Goal: Information Seeking & Learning: Compare options

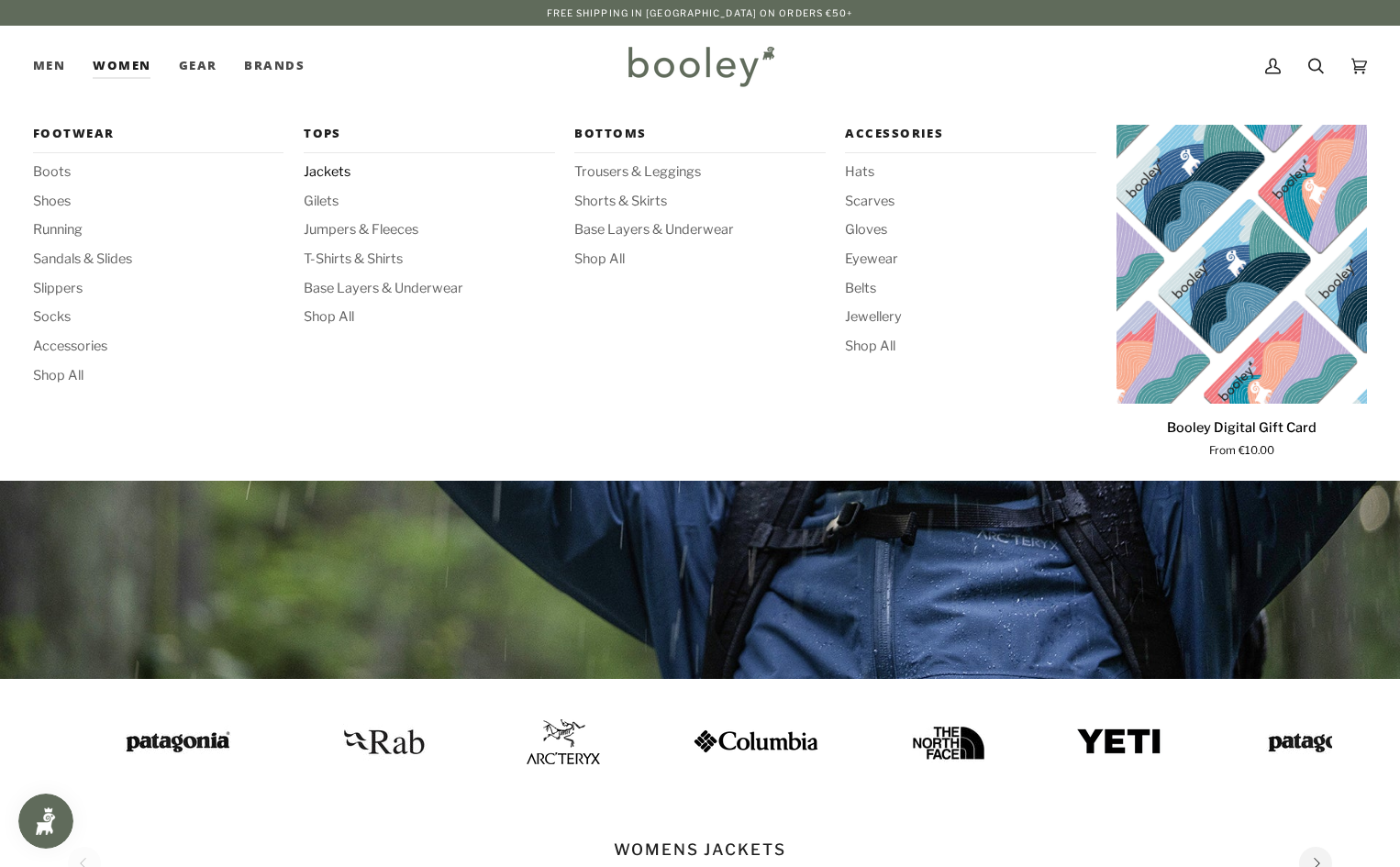
click at [317, 175] on span "Jackets" at bounding box center [428, 172] width 251 height 20
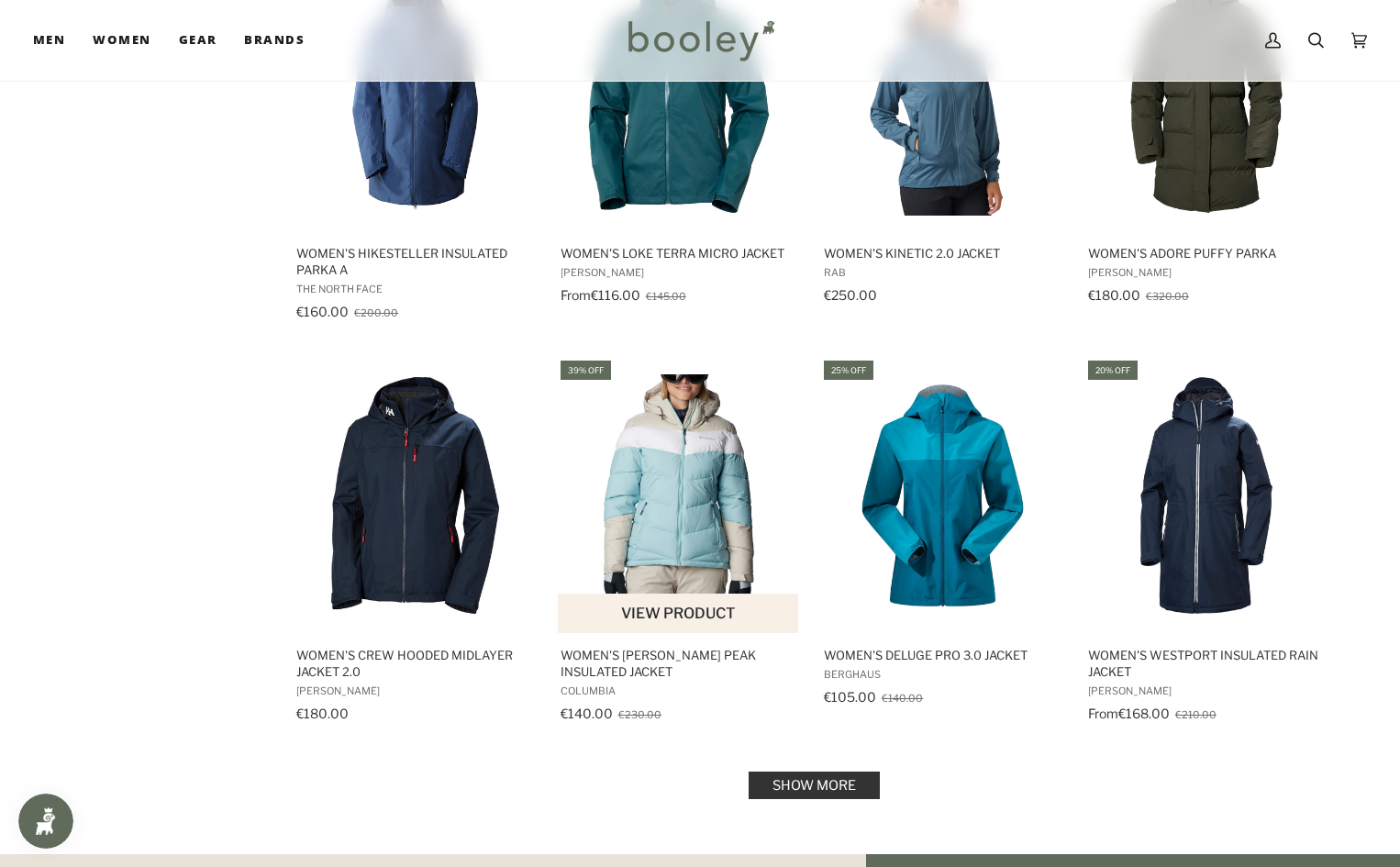
scroll to position [1651, 0]
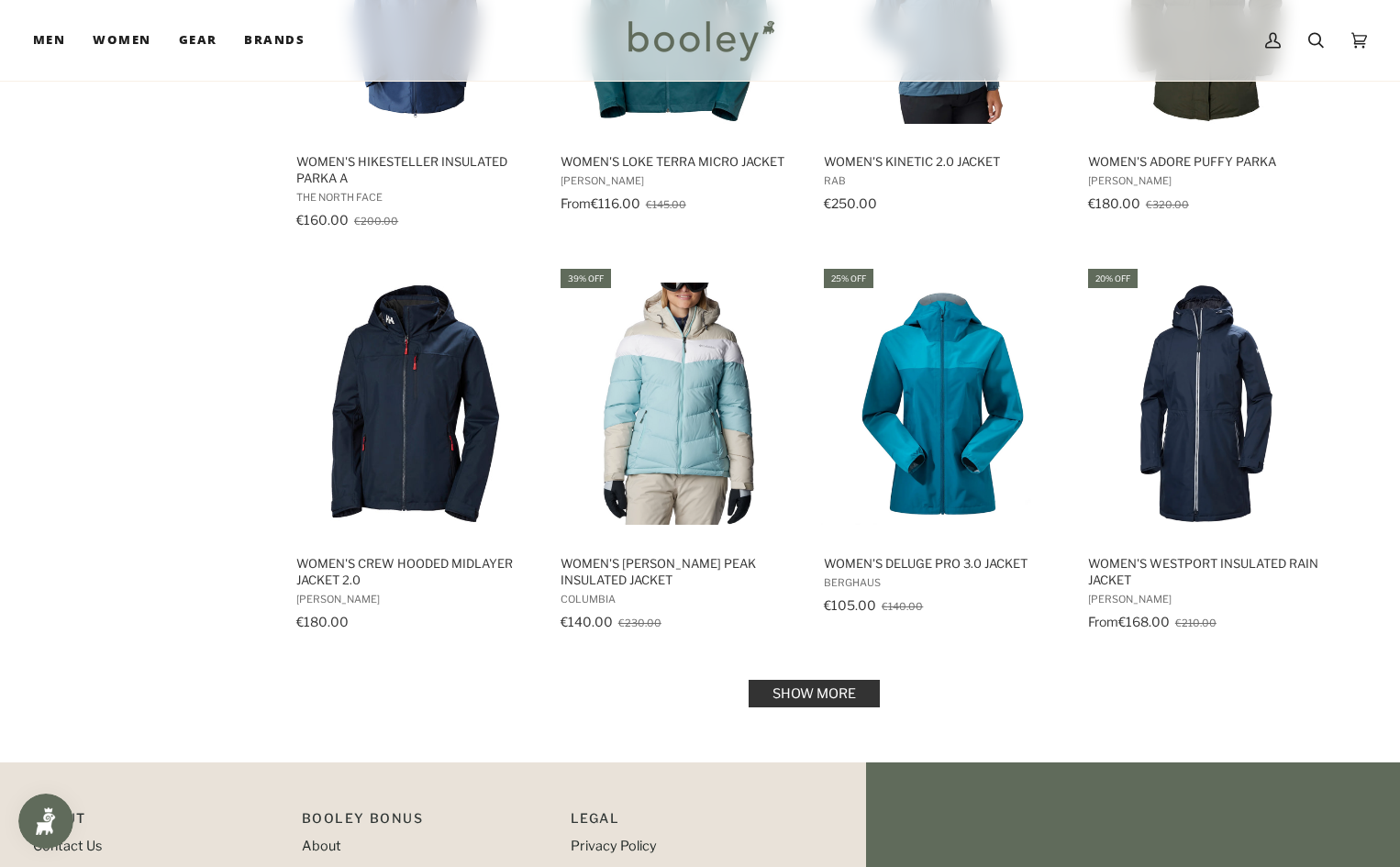
click at [847, 692] on link "Show more" at bounding box center [814, 693] width 132 height 28
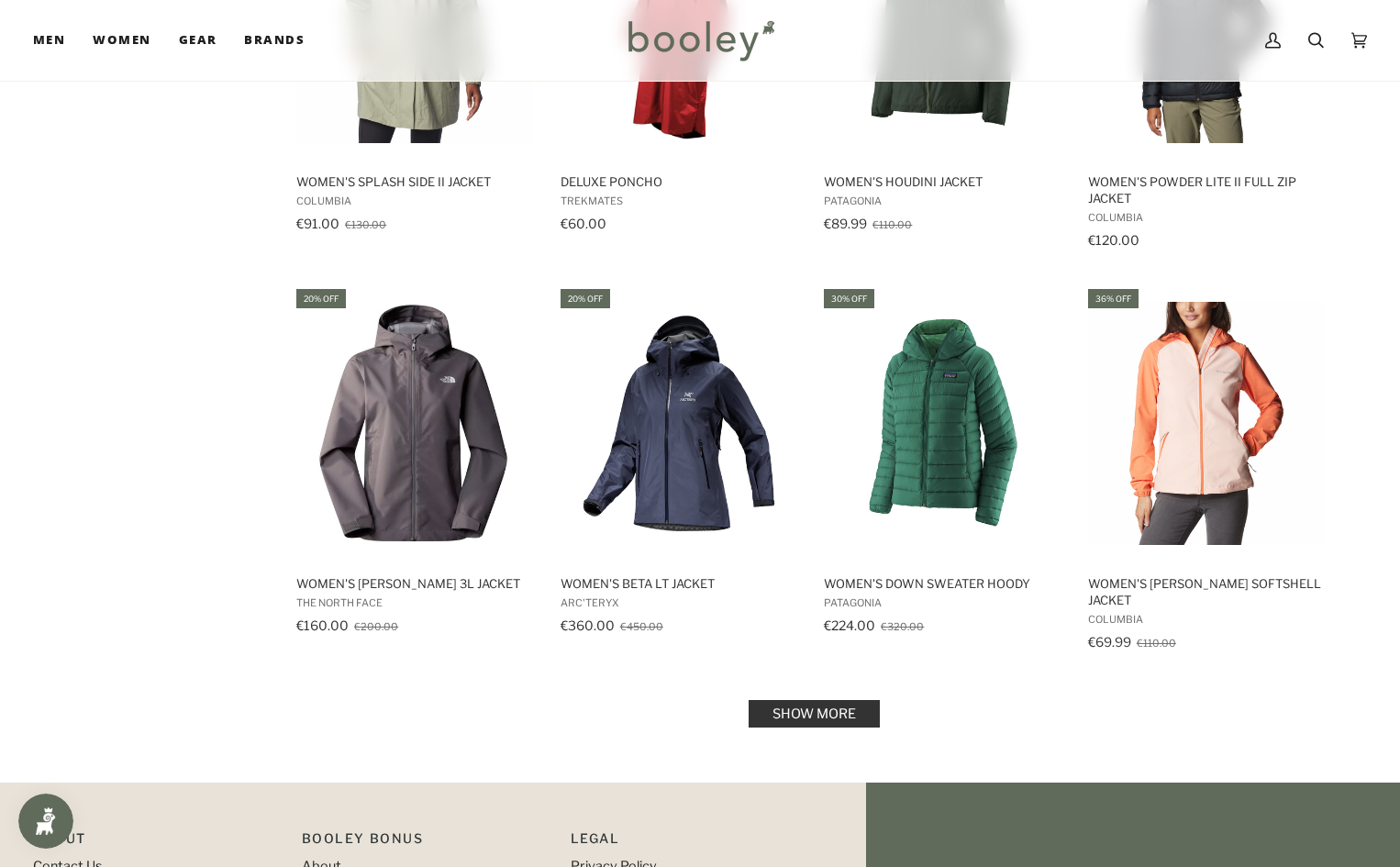
scroll to position [3669, 0]
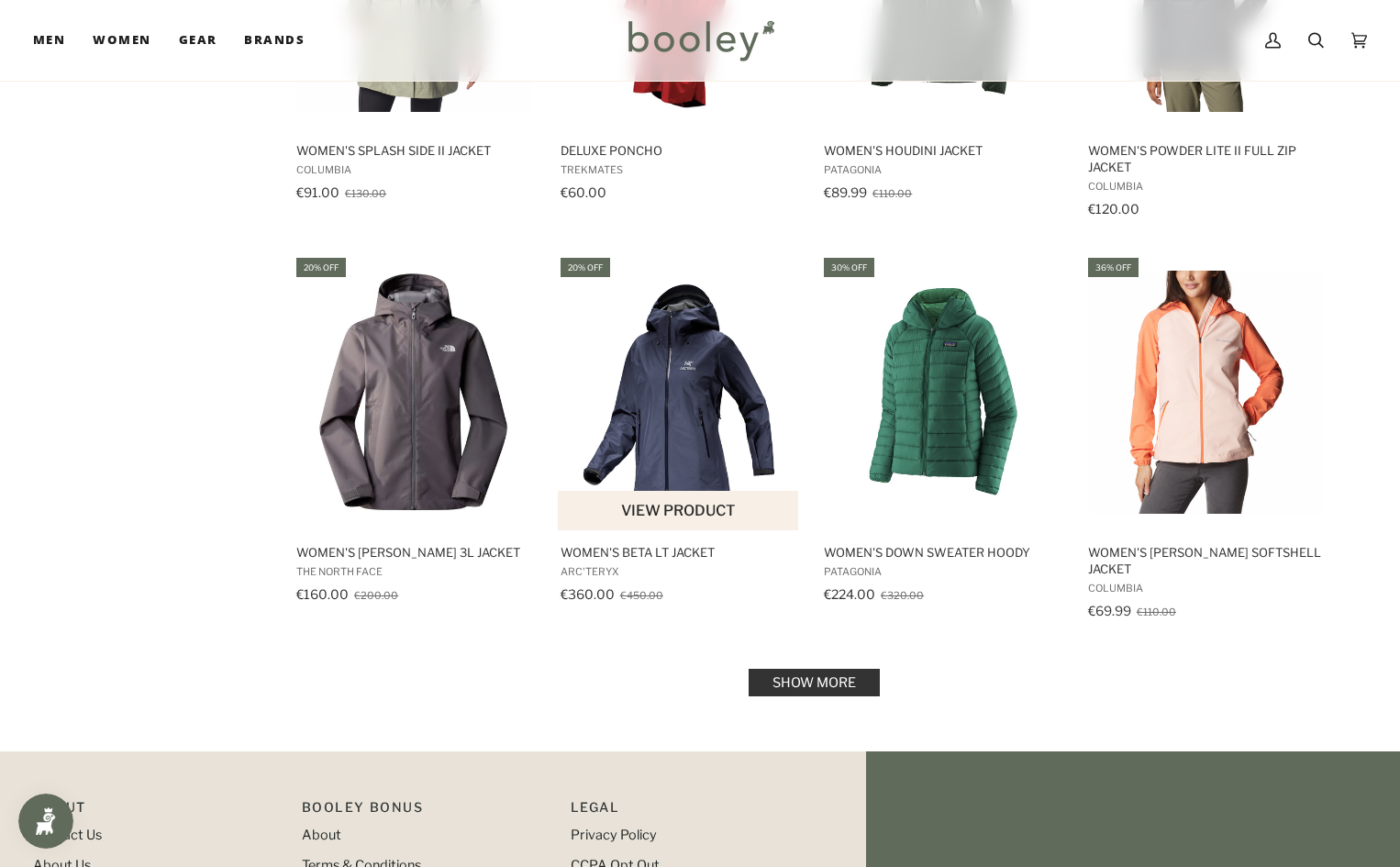
click at [662, 403] on img "Women's Beta LT Jacket" at bounding box center [679, 392] width 243 height 243
click at [840, 695] on link "Show more" at bounding box center [814, 682] width 132 height 28
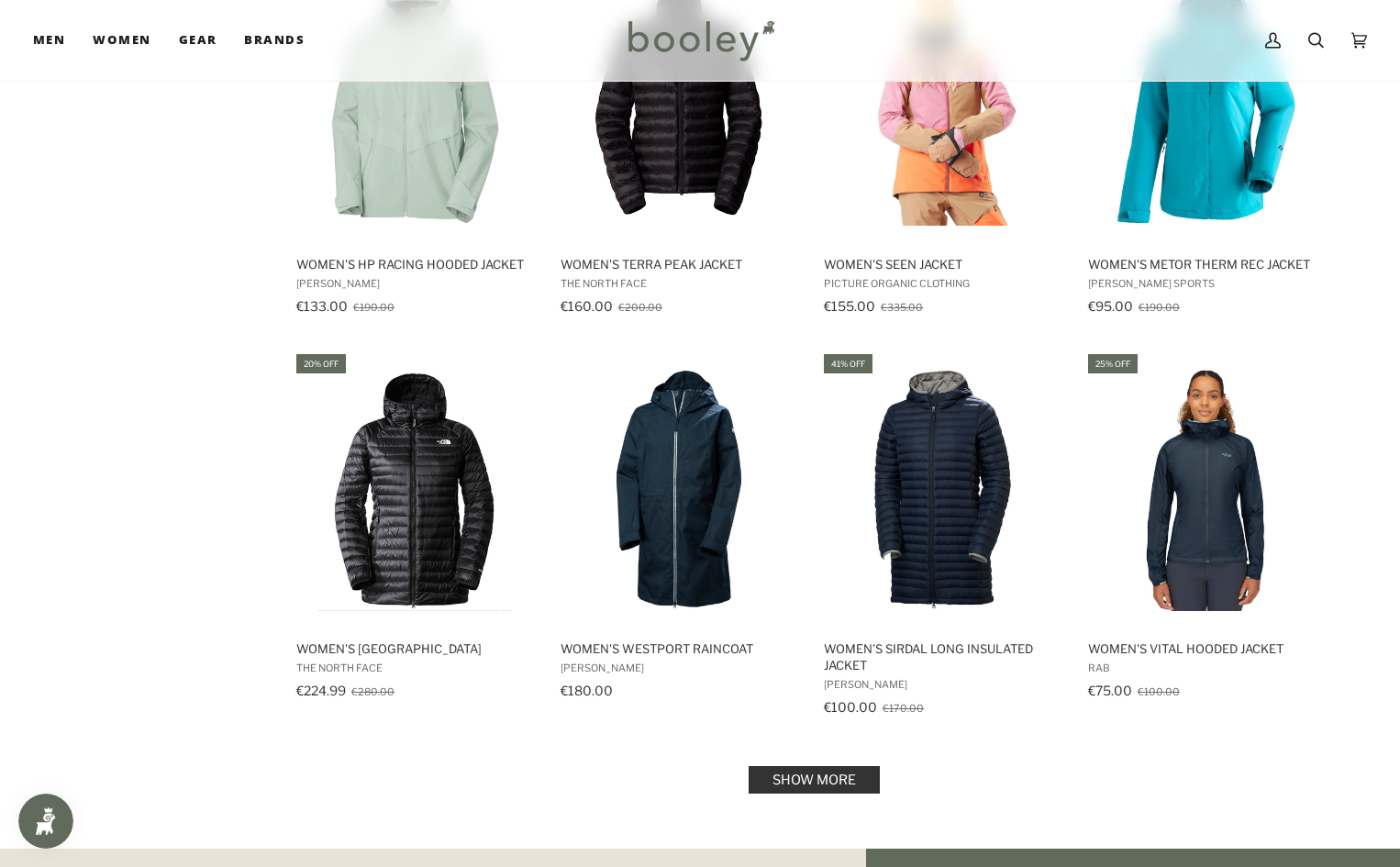
scroll to position [5595, 0]
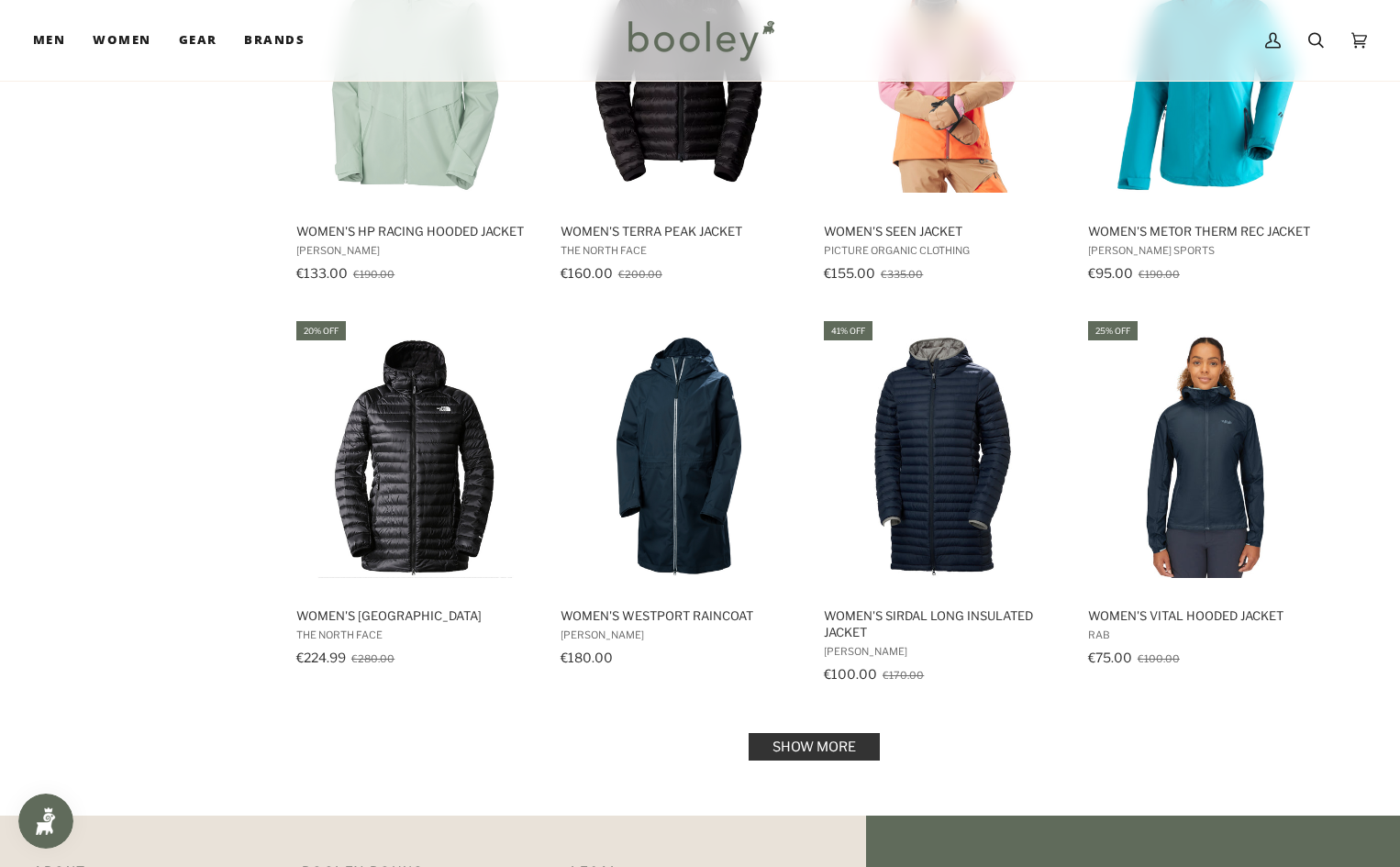
click at [803, 742] on link "Show more" at bounding box center [814, 746] width 132 height 28
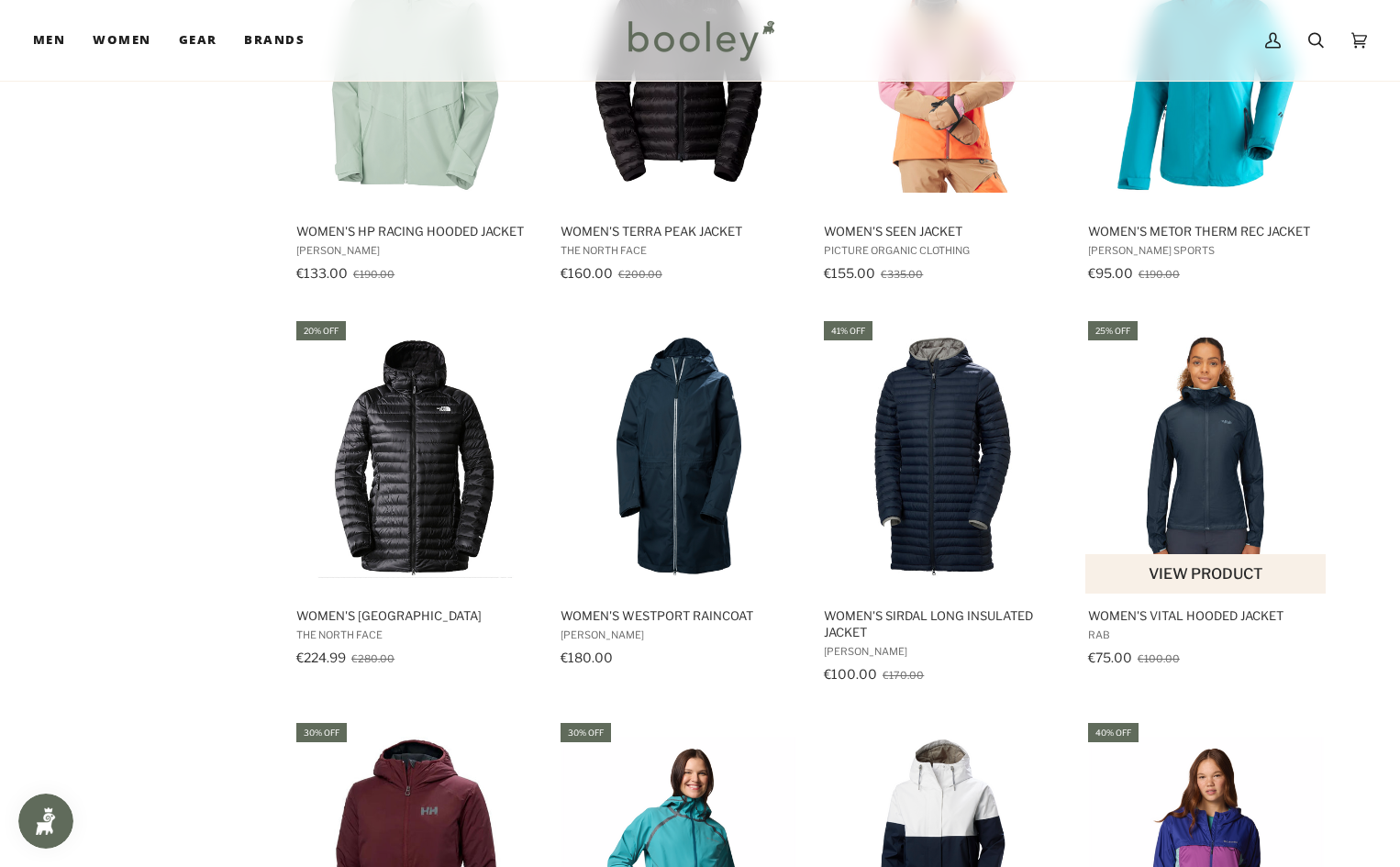
click at [1199, 465] on img "Women's Vital Hooded Jacket" at bounding box center [1206, 456] width 243 height 243
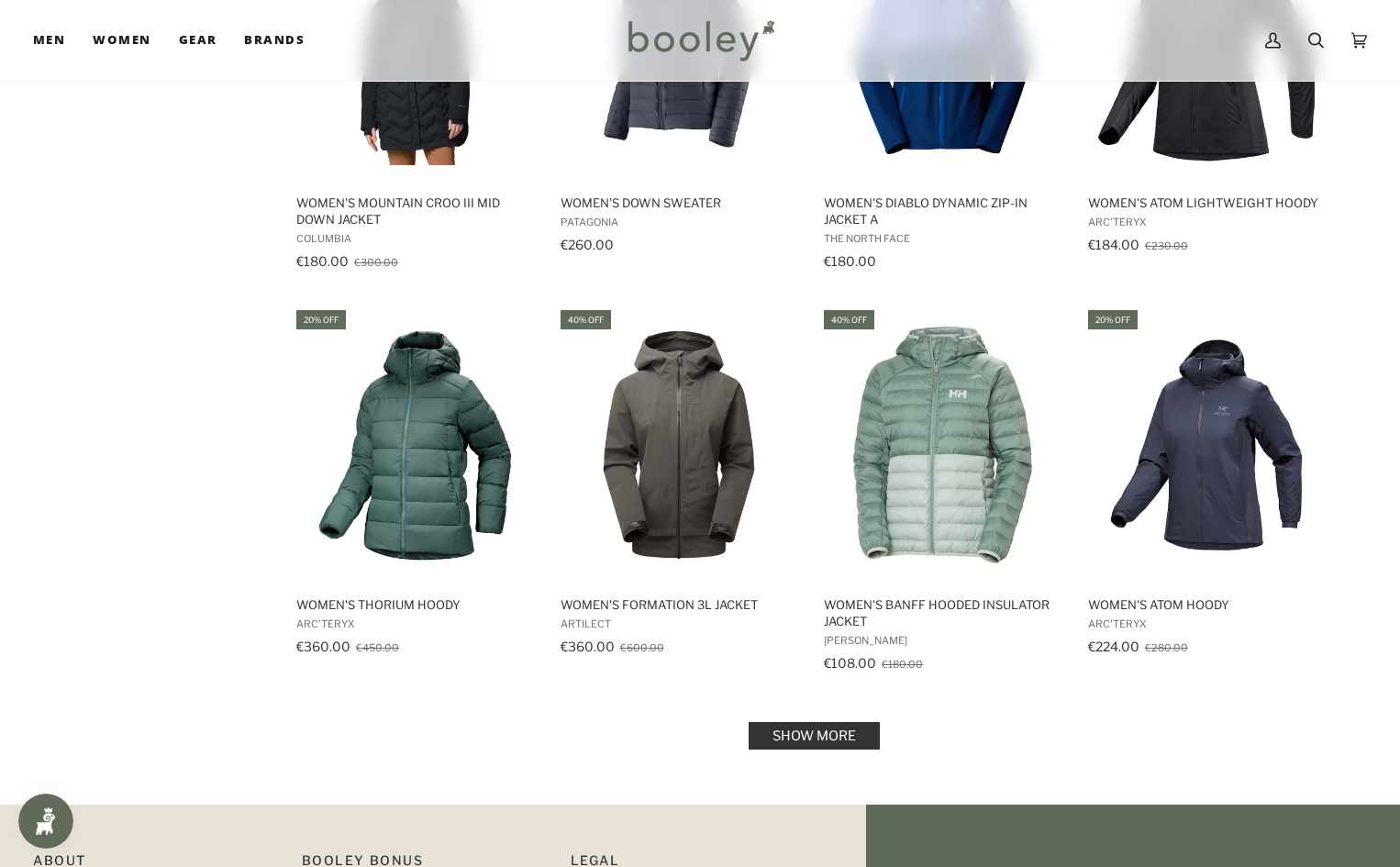
scroll to position [7796, 0]
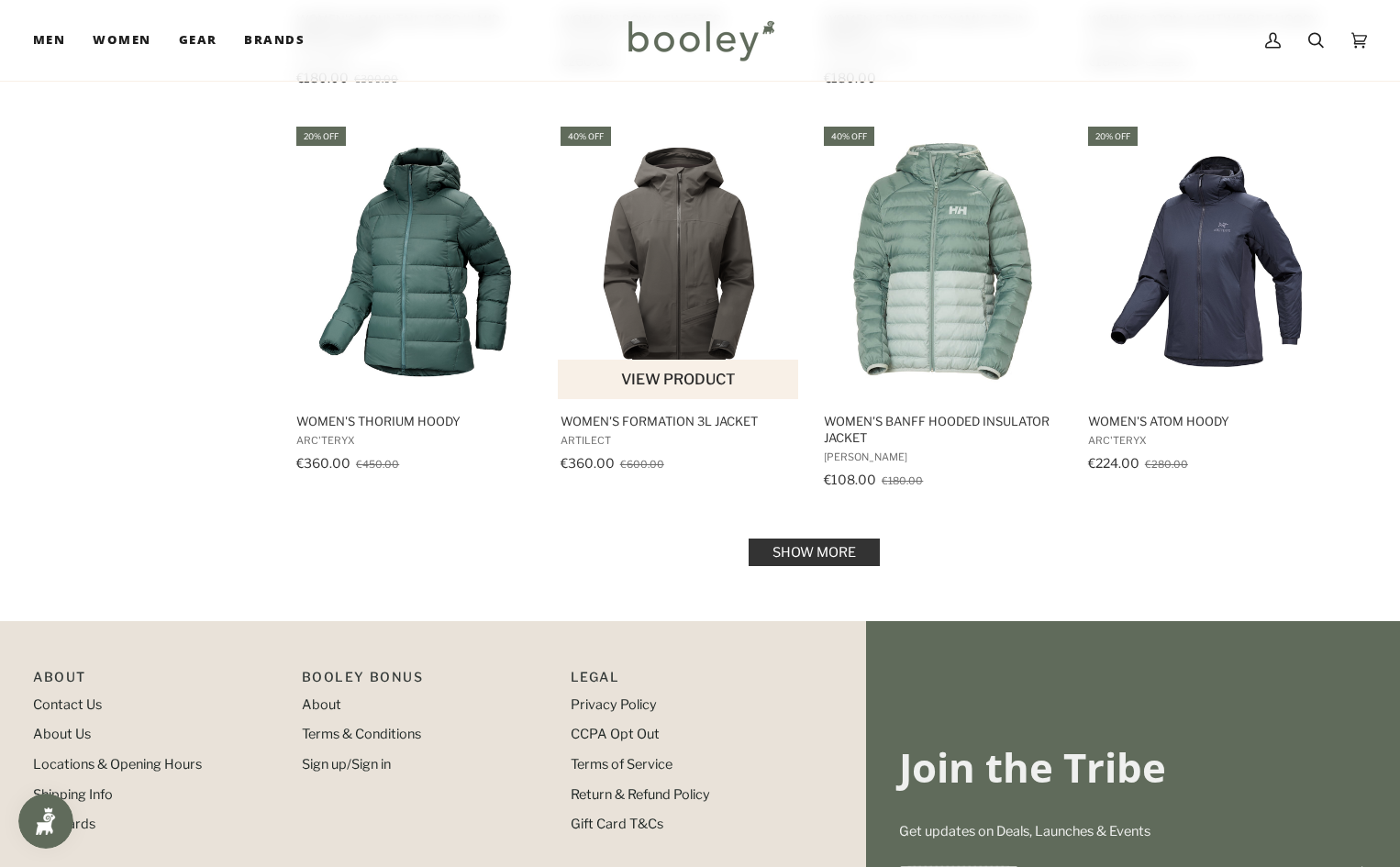
click at [664, 264] on img "Women's Formation 3L Jacket" at bounding box center [679, 261] width 243 height 243
click at [789, 542] on link "Show more" at bounding box center [814, 552] width 132 height 28
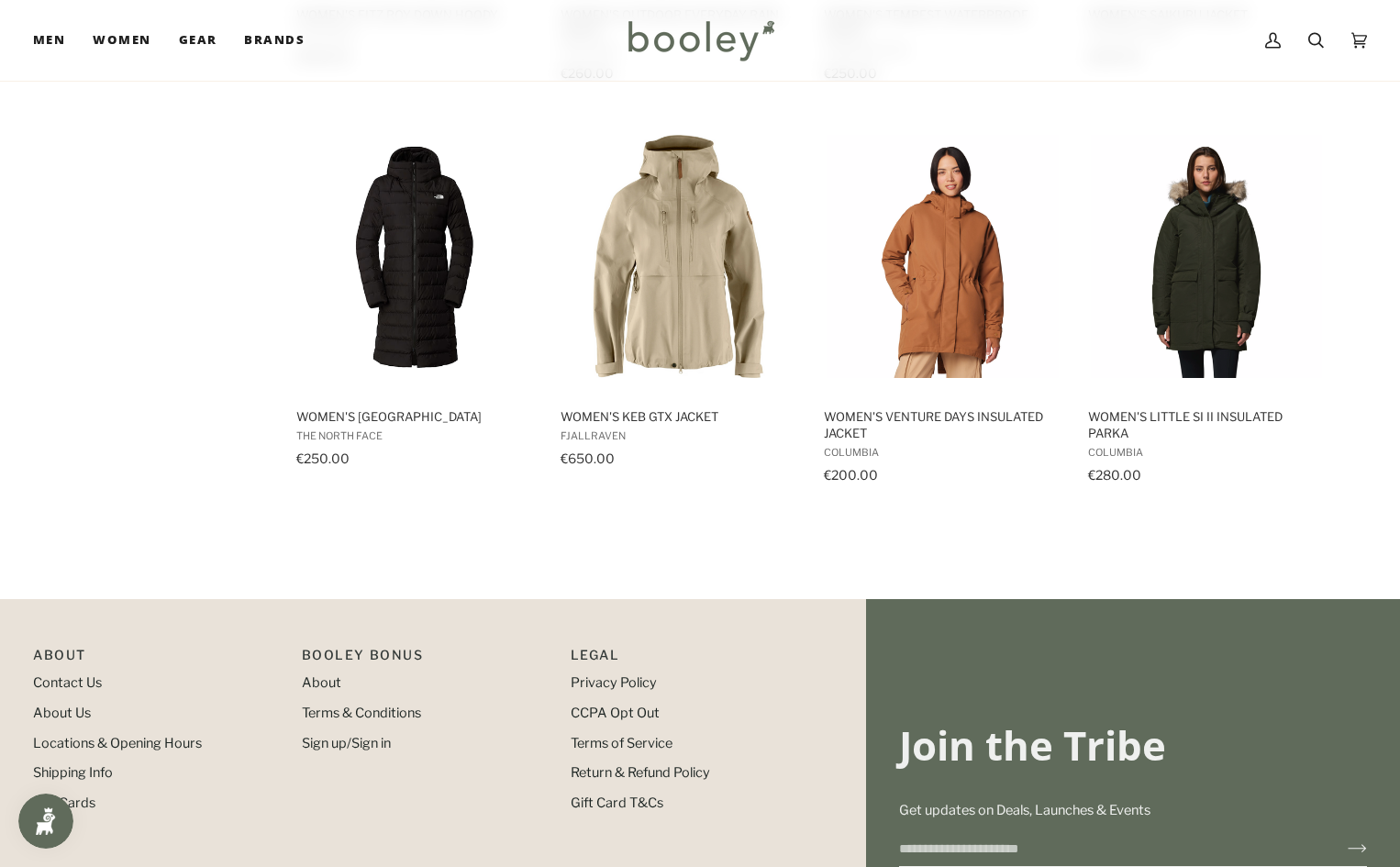
scroll to position [9814, 0]
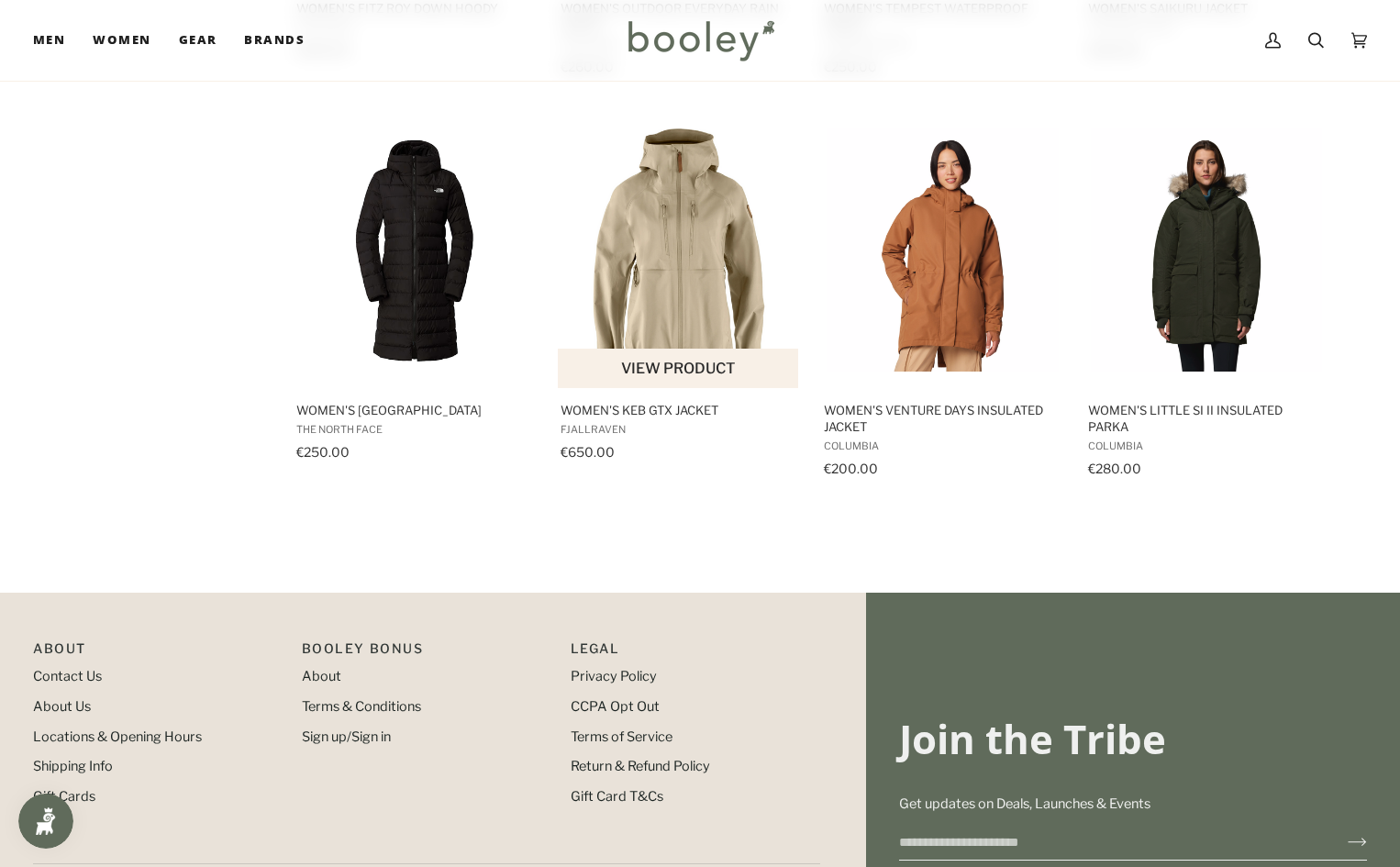
click at [675, 302] on img "Women's Keb GTX Jacket" at bounding box center [679, 250] width 243 height 243
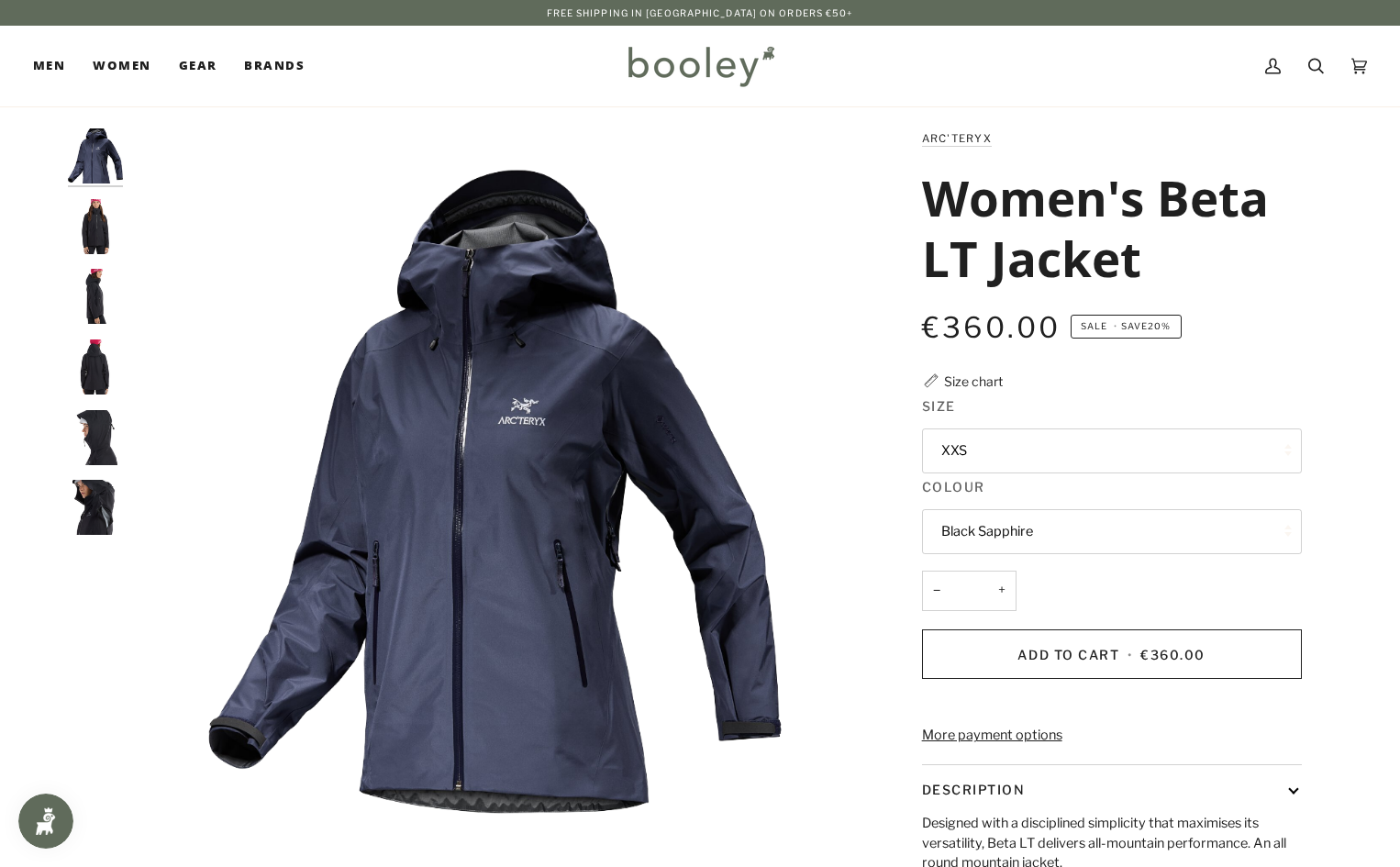
click at [93, 236] on img "Arc'Teryx Women's Beta LT Jacket - Booley Galway" at bounding box center [95, 226] width 55 height 55
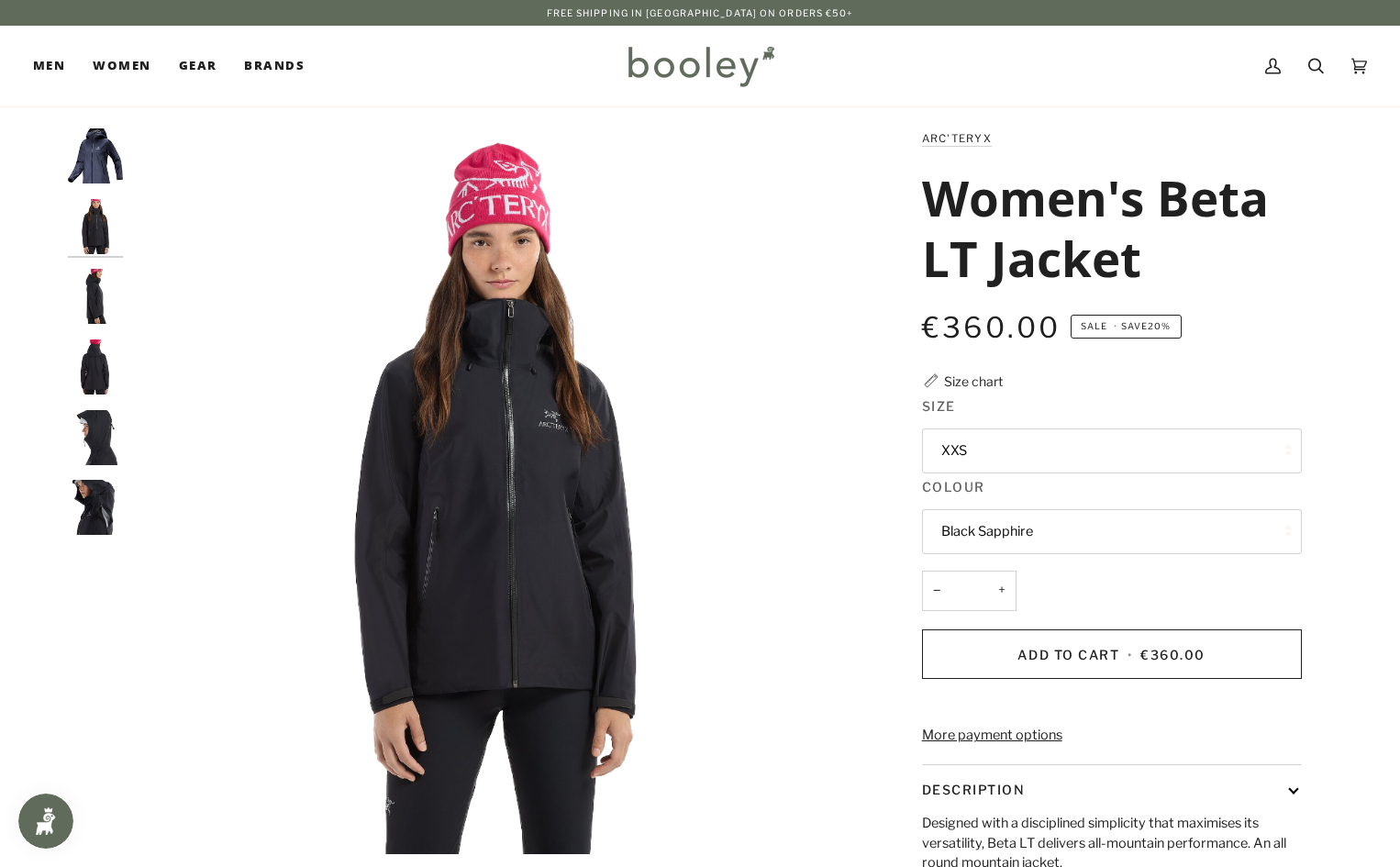
click at [99, 310] on img "Arc'Teryx Women's Beta LT Jacket - Booley Galway" at bounding box center [95, 296] width 55 height 55
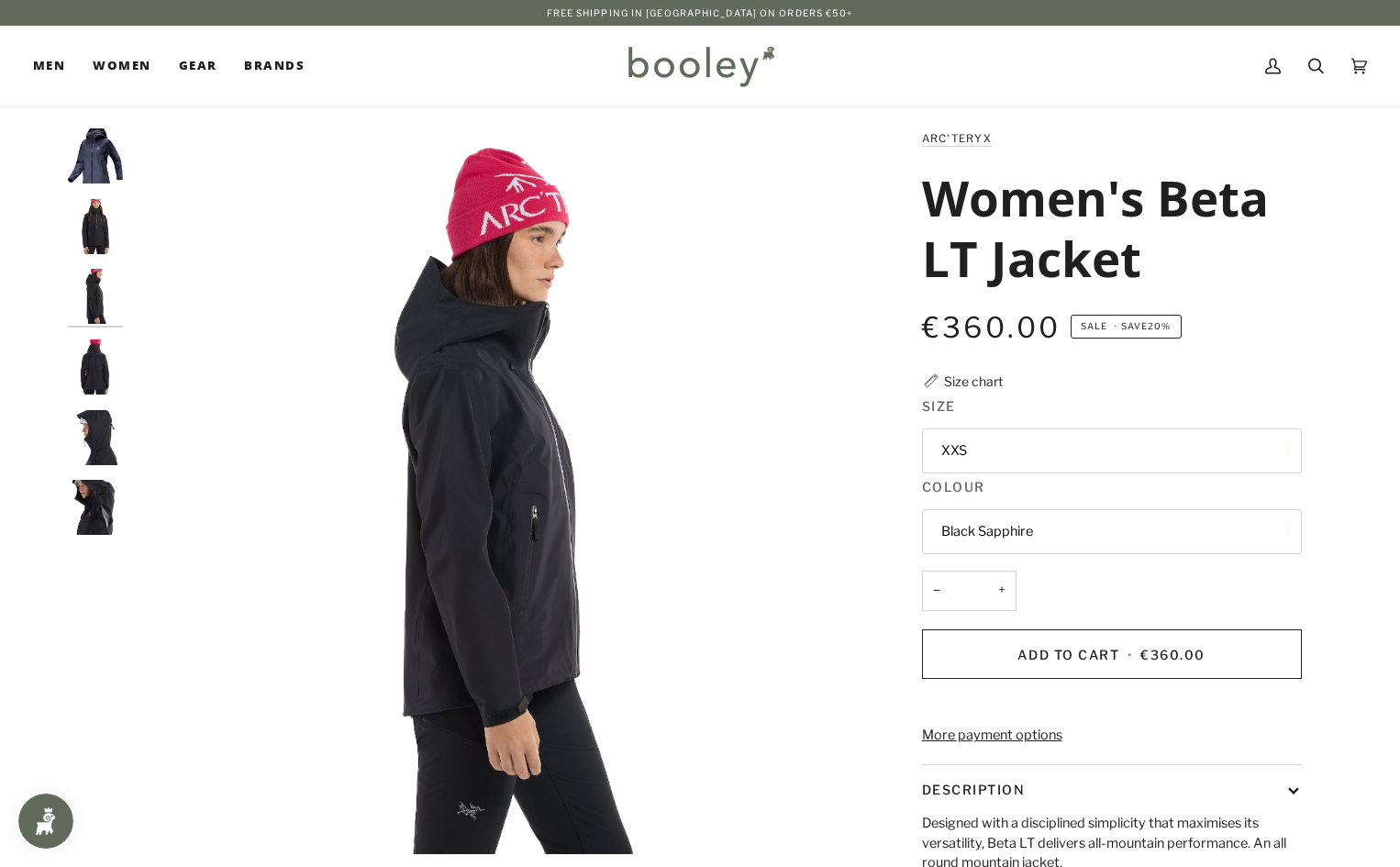
click at [86, 368] on img "Women's Beta LT Jacket" at bounding box center [95, 366] width 55 height 55
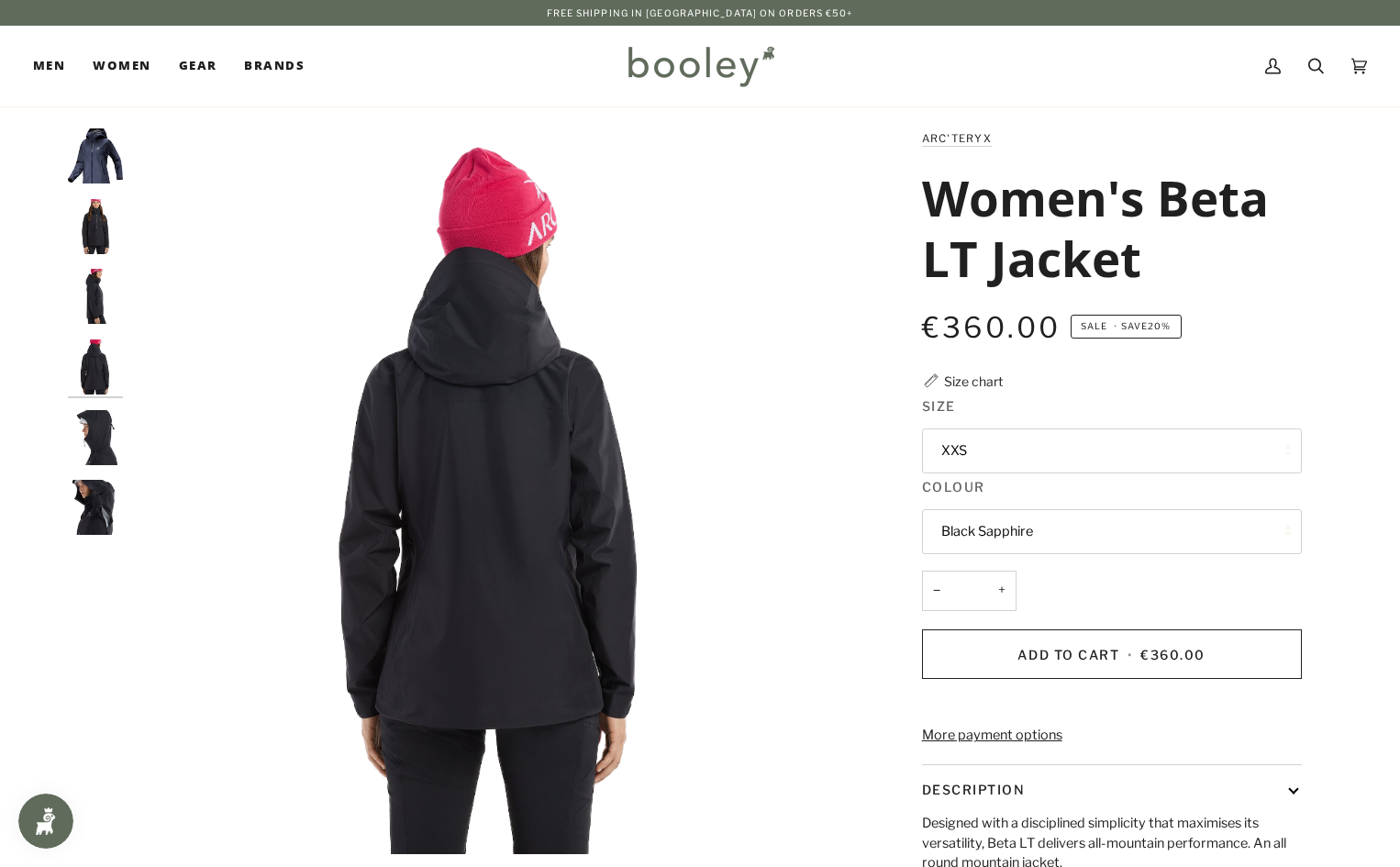
click at [95, 433] on img "Arc'Teryx Women's Beta LT Jacket - Booley Galway" at bounding box center [95, 437] width 55 height 55
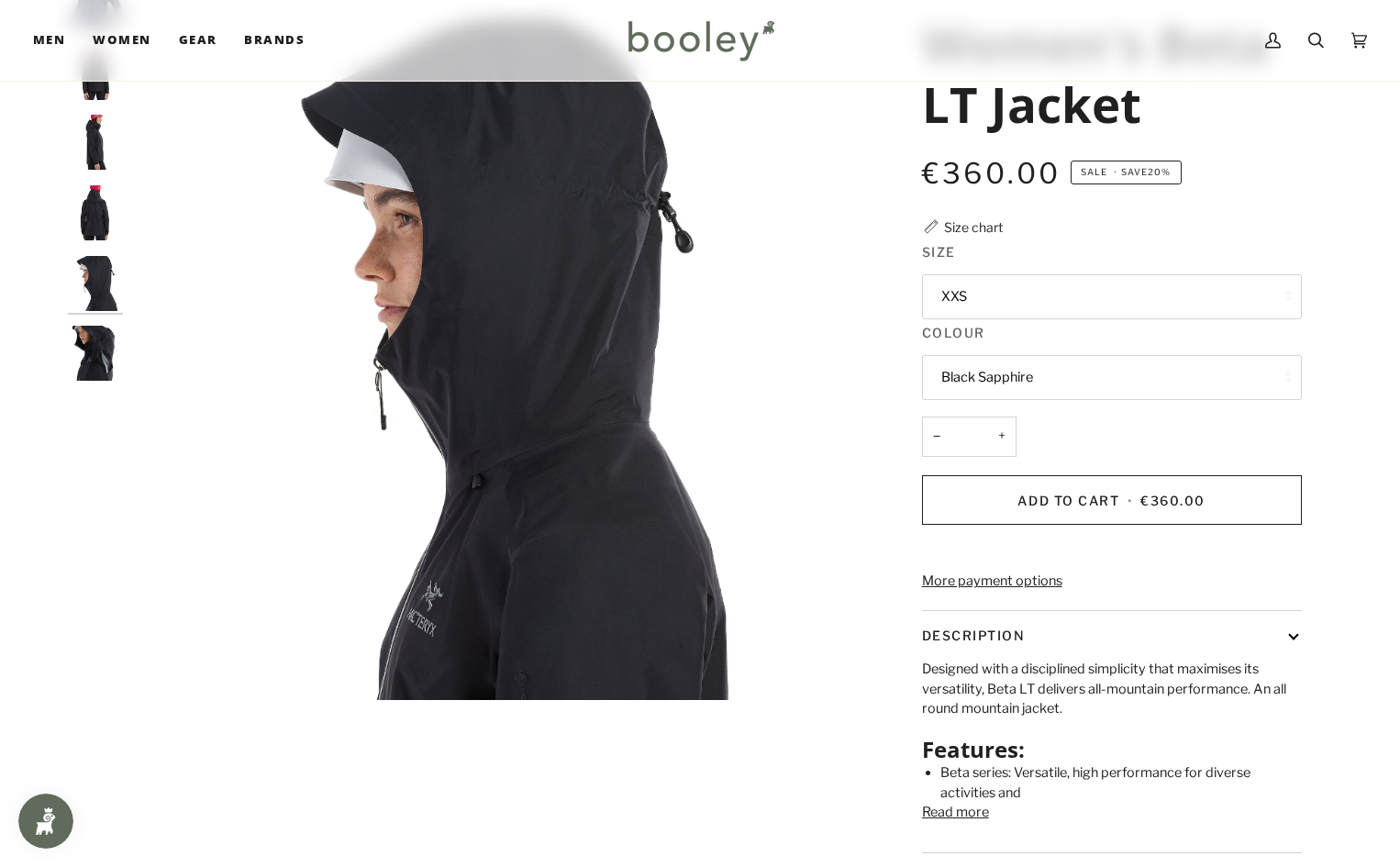
scroll to position [183, 0]
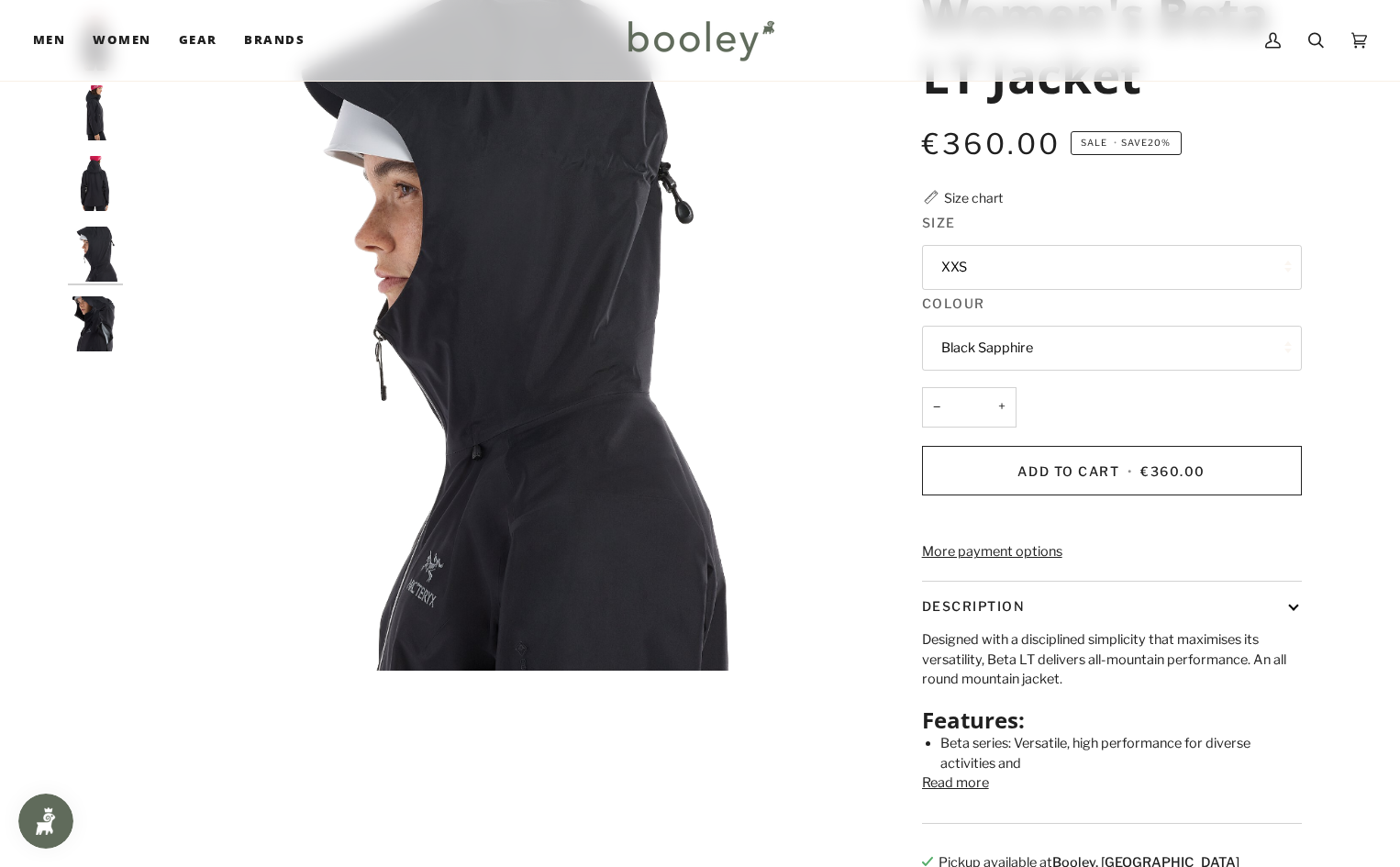
click at [86, 321] on img "Arc'Teryx Women's Beta LT Jacket - Booley Galway" at bounding box center [95, 324] width 55 height 55
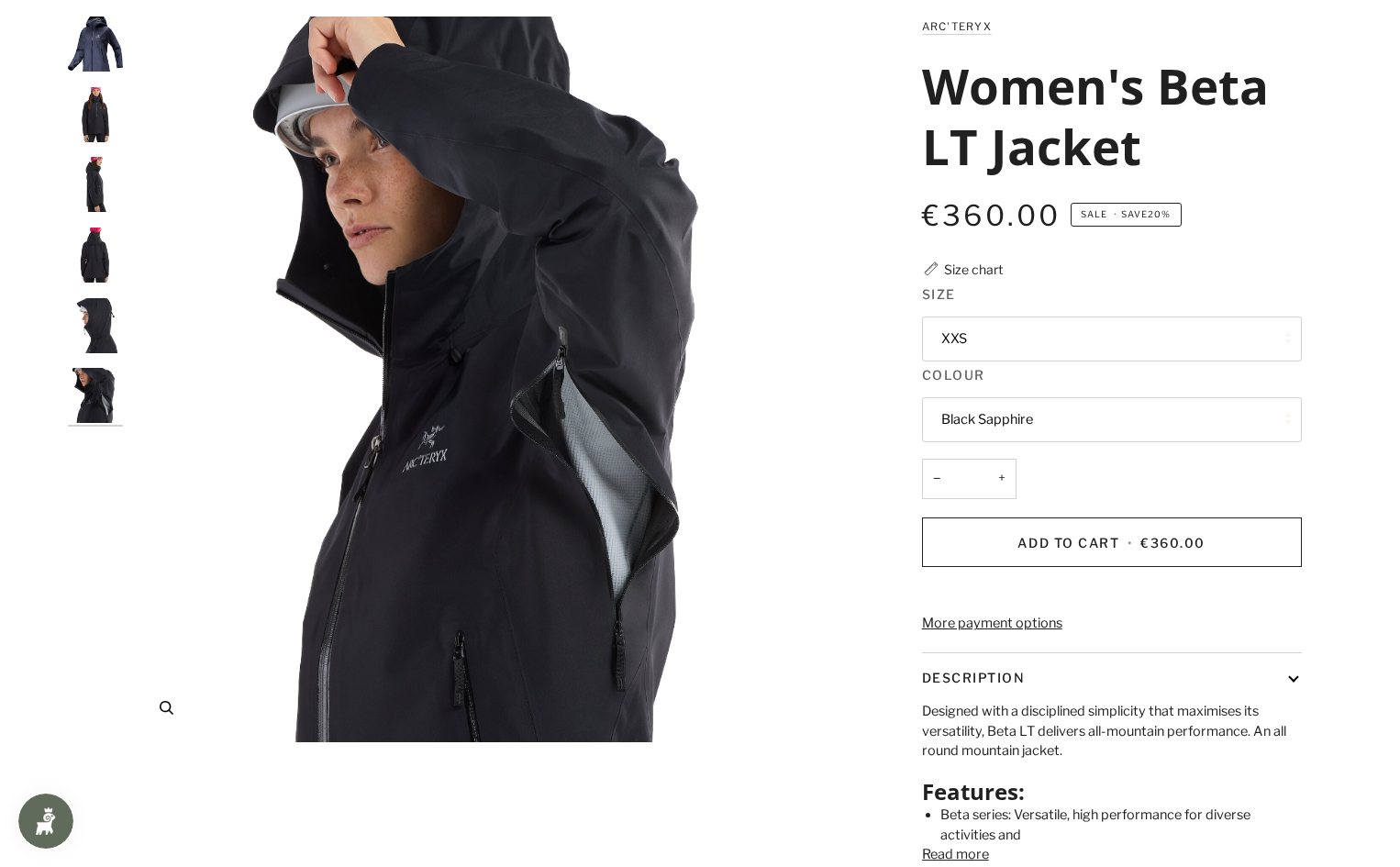
scroll to position [0, 0]
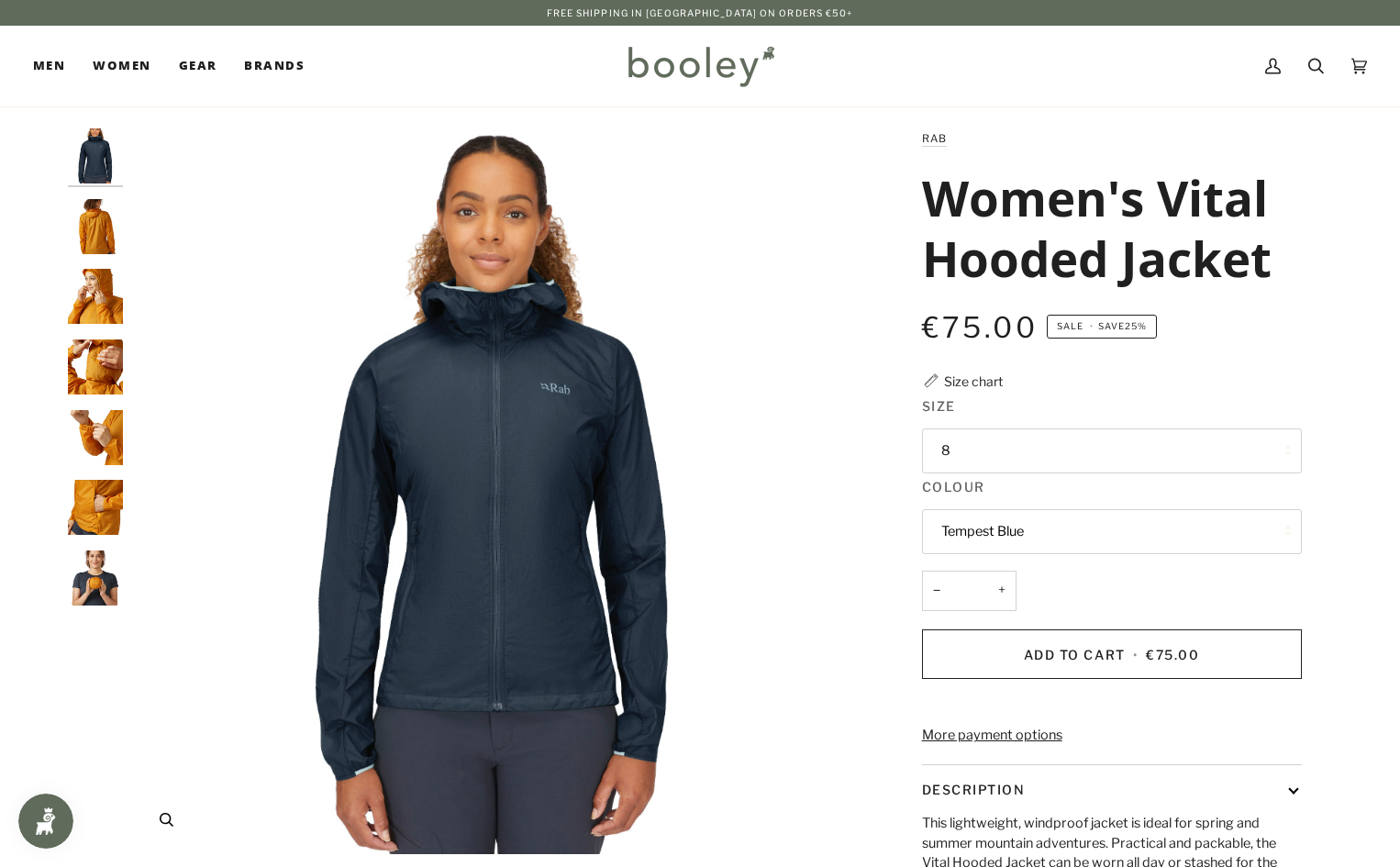
click at [534, 512] on img "Rab Women's Vital Hooded Jacket Tempest Blue - Booley Galway" at bounding box center [495, 492] width 726 height 726
click at [115, 236] on img "Rab Women's Vital Hooded Jacket - Booley Galway" at bounding box center [95, 226] width 55 height 55
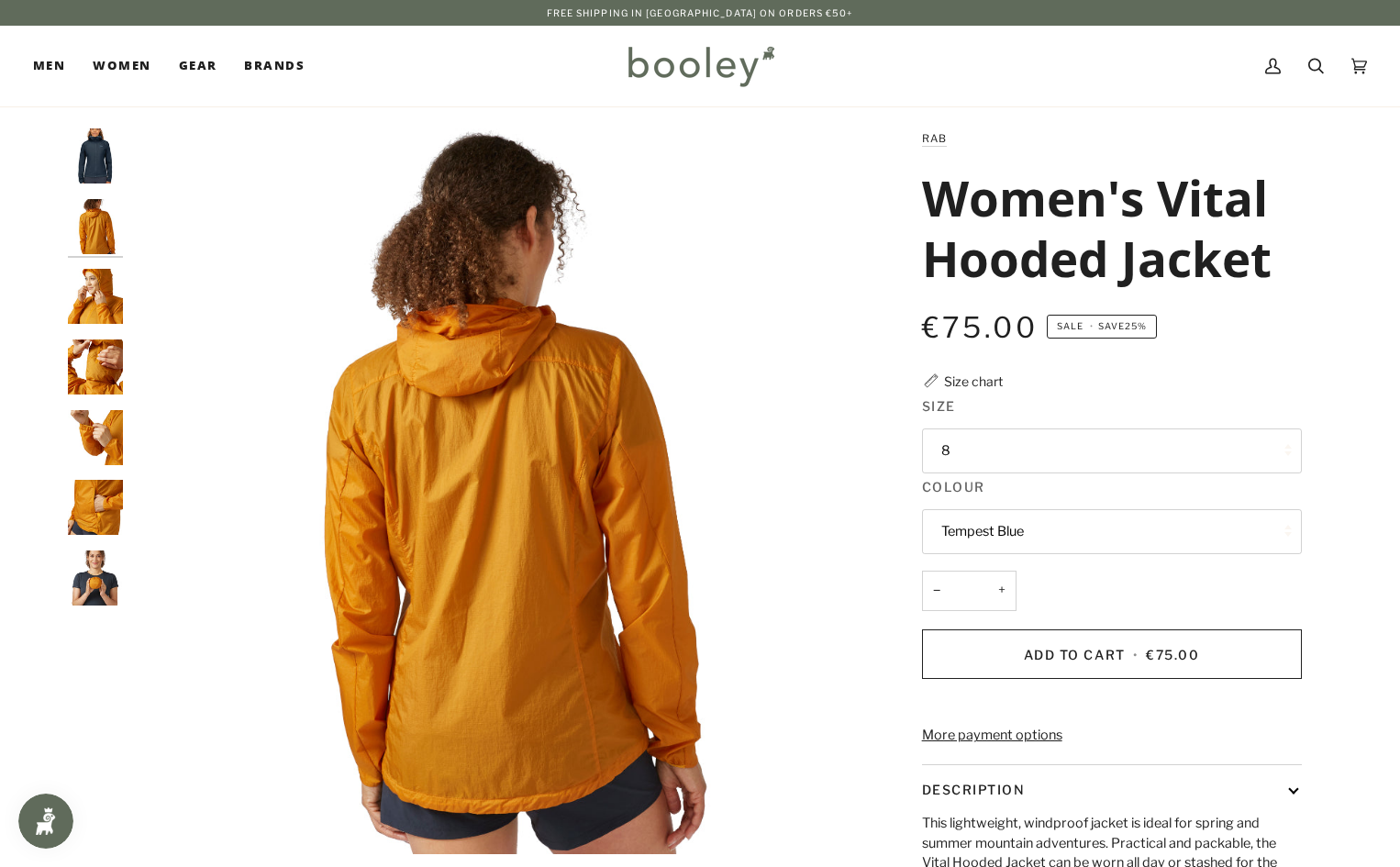
click at [60, 298] on div "Zoom Zoom" at bounding box center [699, 602] width 1330 height 947
click at [76, 300] on img "Rab Women's Vital Hooded Jacket - Booley Galway" at bounding box center [95, 296] width 55 height 55
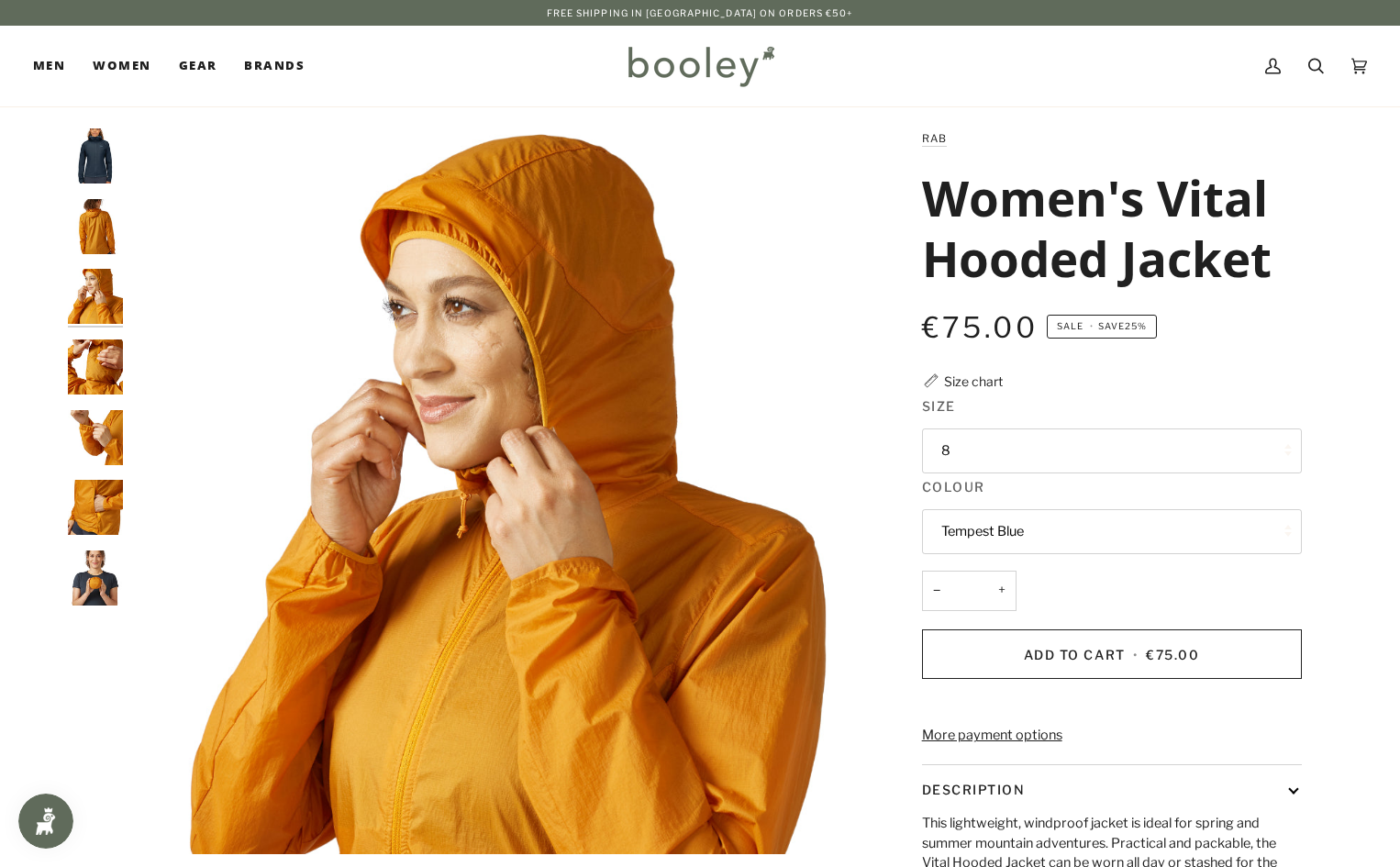
click at [100, 374] on img "Rab Women's Vital Hooded Jacket - Booley Galway" at bounding box center [95, 366] width 55 height 55
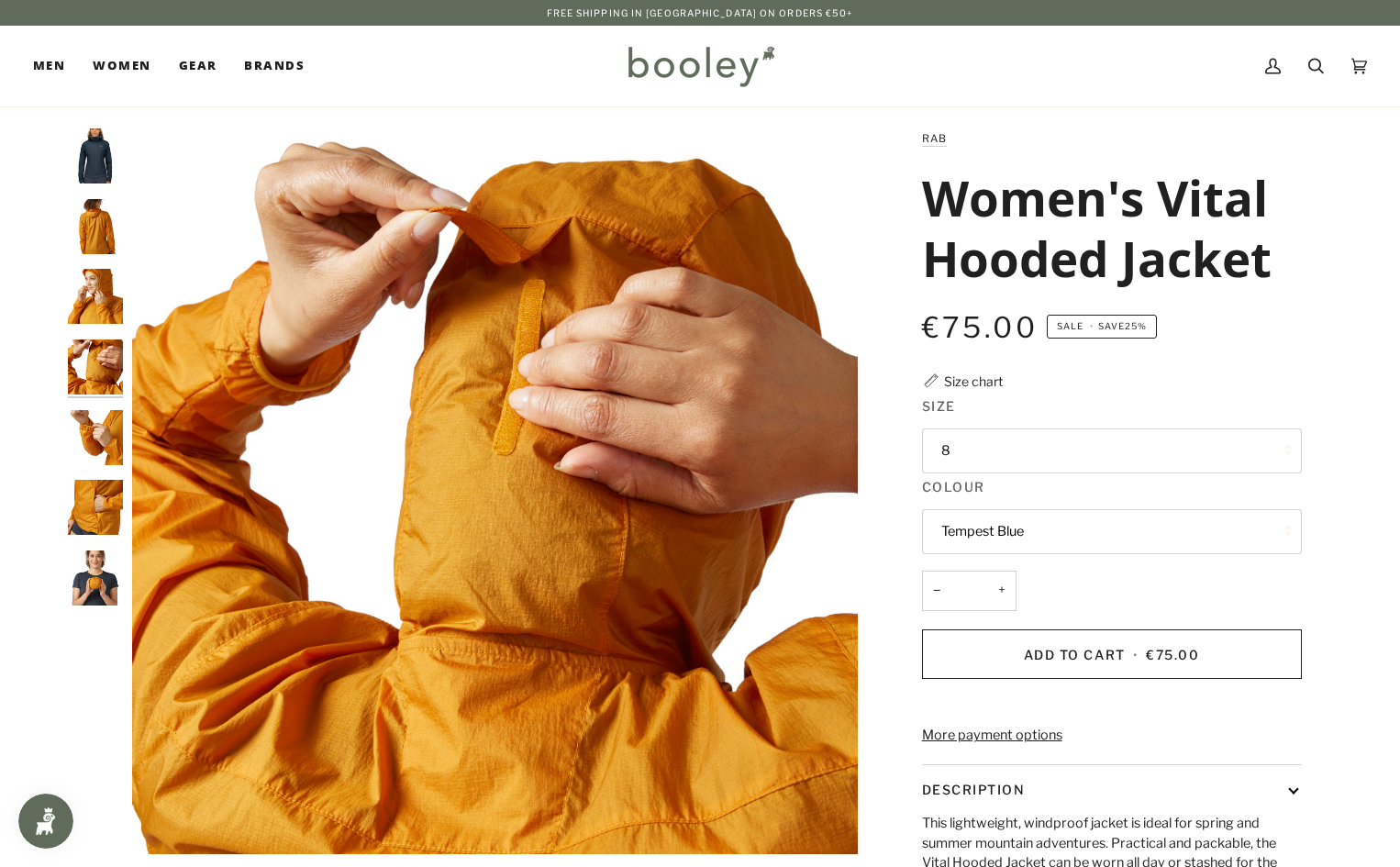
click at [100, 421] on img "Rab Women's Vital Hooded Jacket - Booley Galway" at bounding box center [95, 437] width 55 height 55
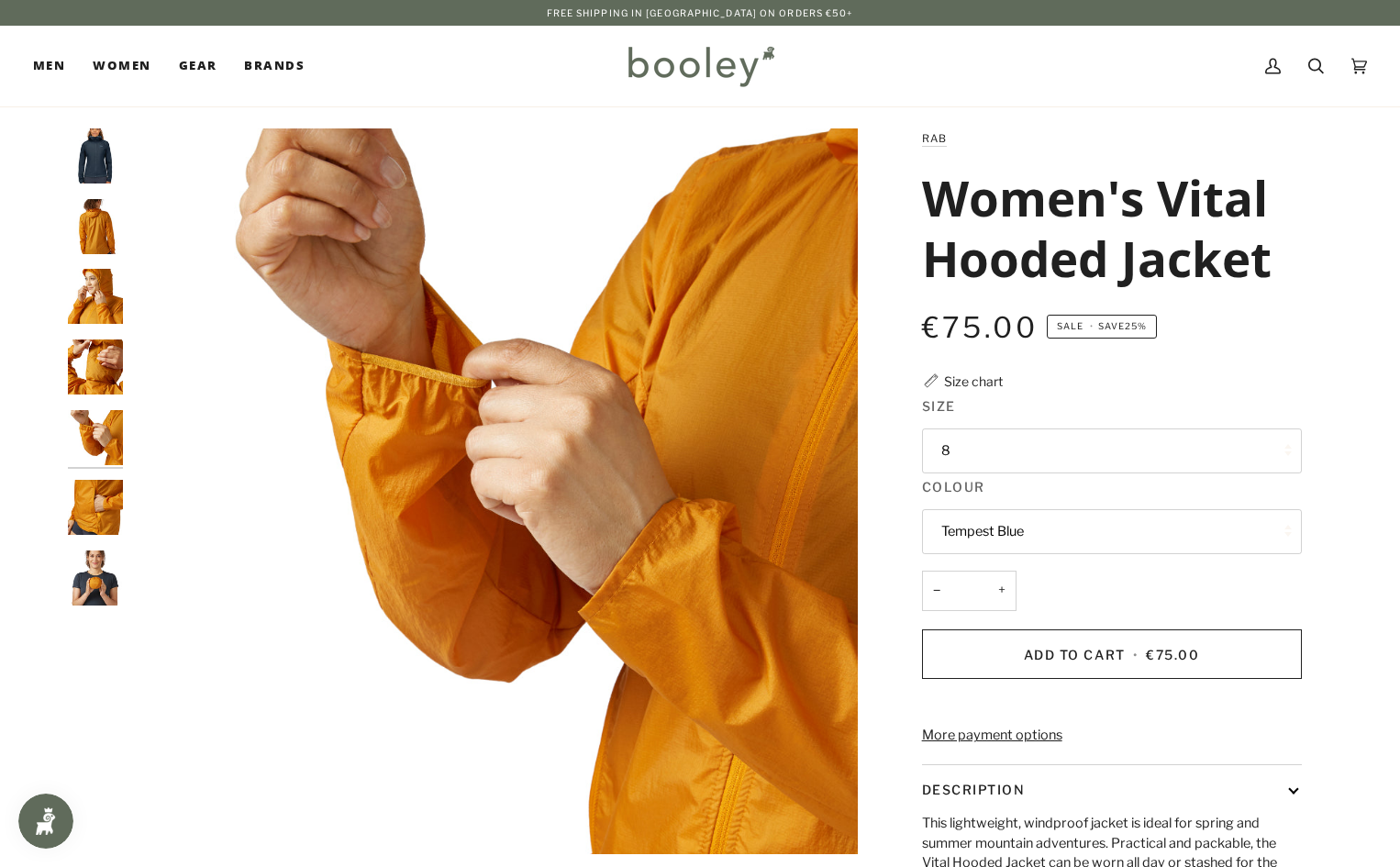
click at [106, 436] on img "Rab Women's Vital Hooded Jacket - Booley Galway" at bounding box center [95, 437] width 55 height 55
click at [107, 489] on img "Rab Women's Vital Hooded Jacket - Booley Galway" at bounding box center [95, 507] width 55 height 55
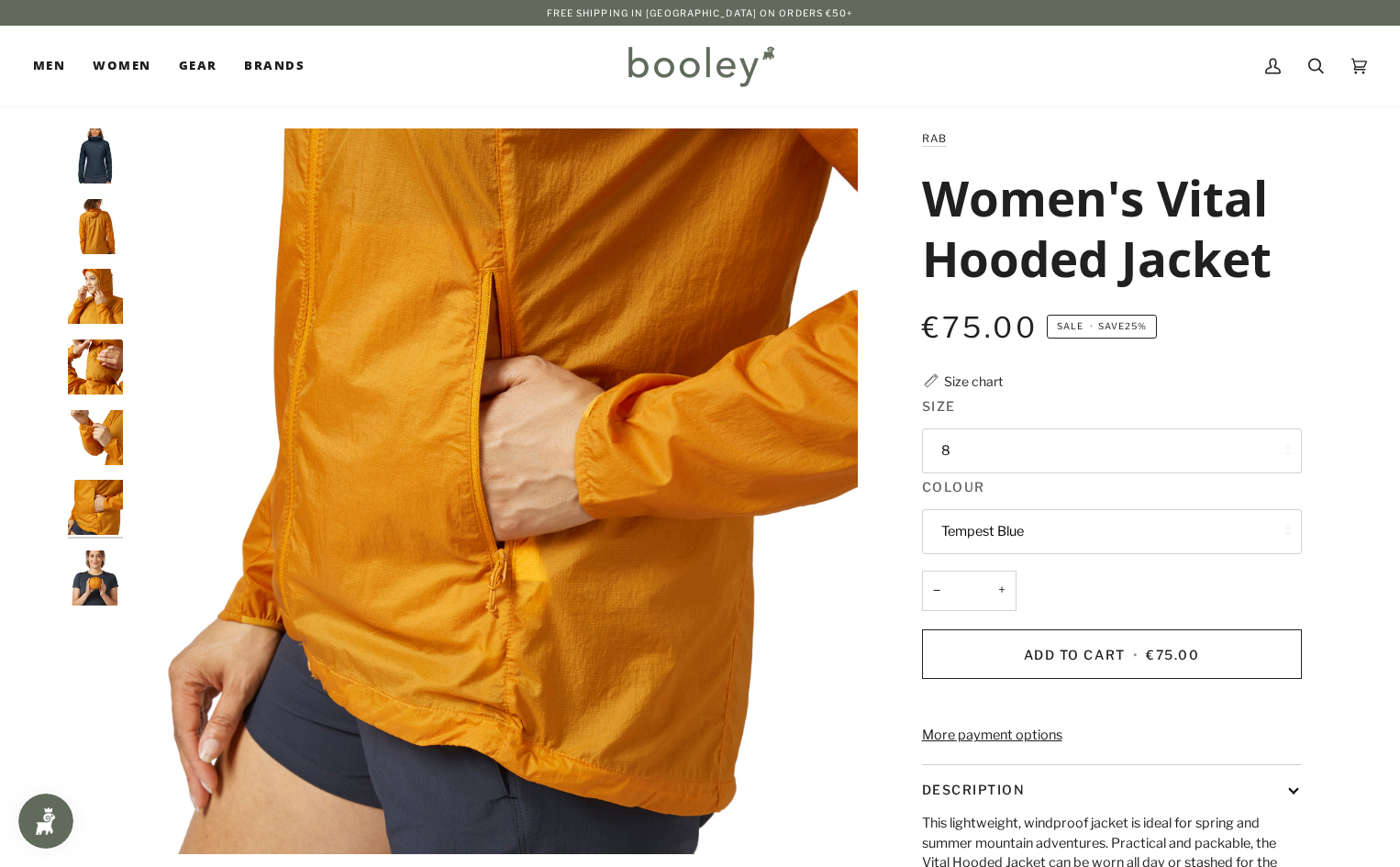
click at [108, 575] on img "Rab Women's Vital Hooded Jacket - Booley Galway" at bounding box center [95, 577] width 55 height 55
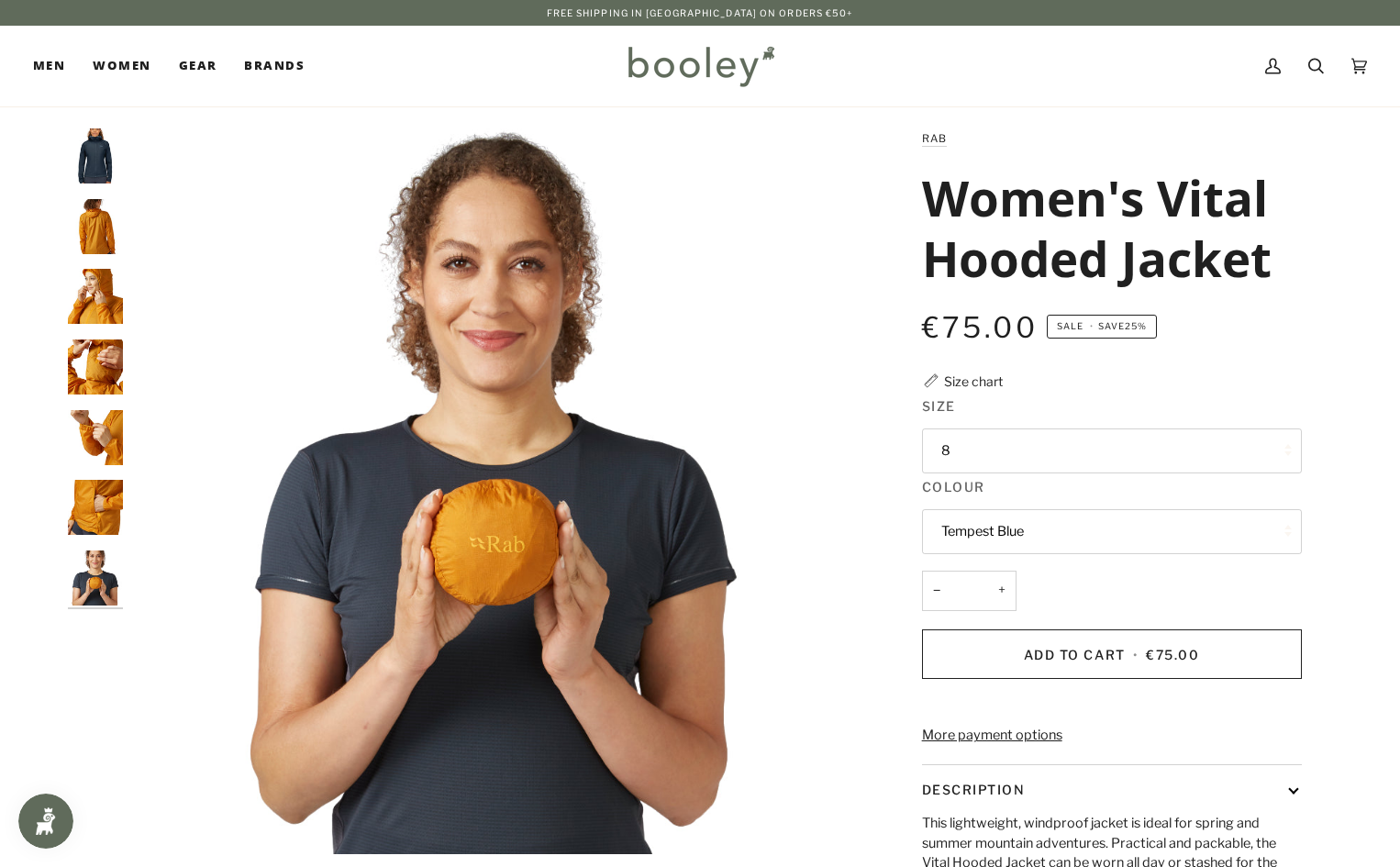
click at [93, 151] on img "Rab Women's Vital Hooded Jacket Tempest Blue - Booley Galway" at bounding box center [95, 156] width 55 height 55
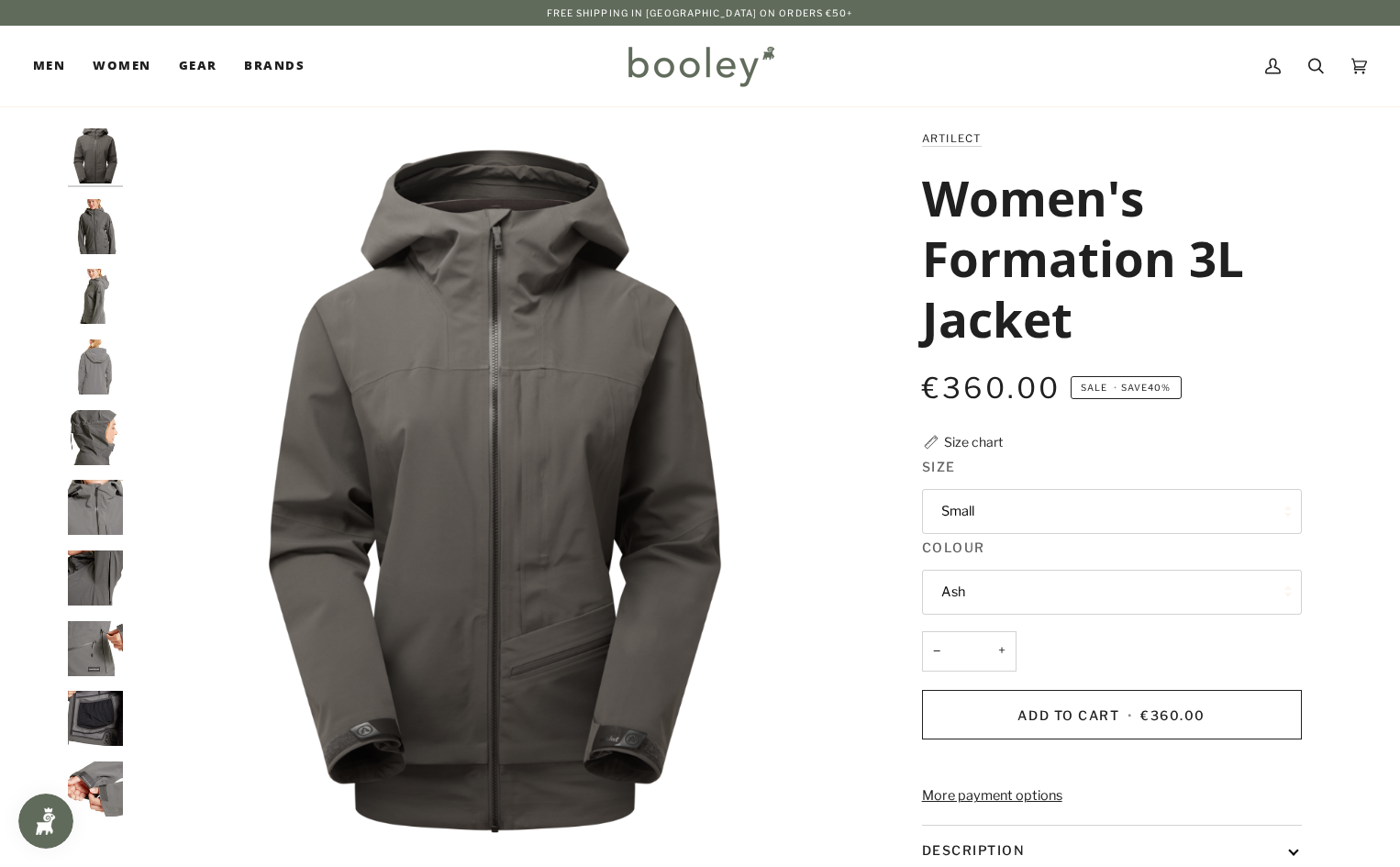
click at [93, 283] on img "Artilect Women's Formation 3L Jacket - Booley Galway" at bounding box center [95, 296] width 55 height 55
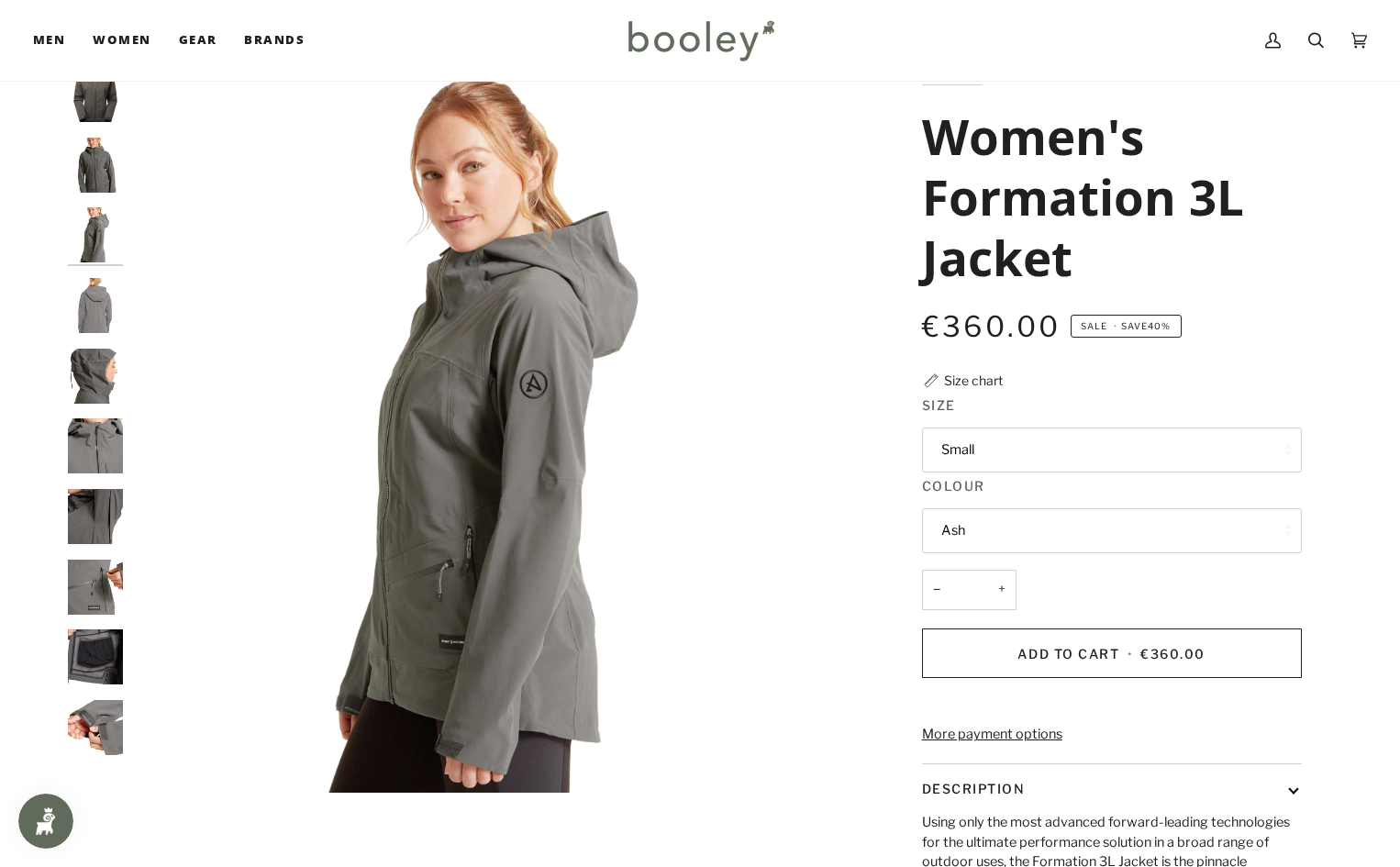
scroll to position [92, 0]
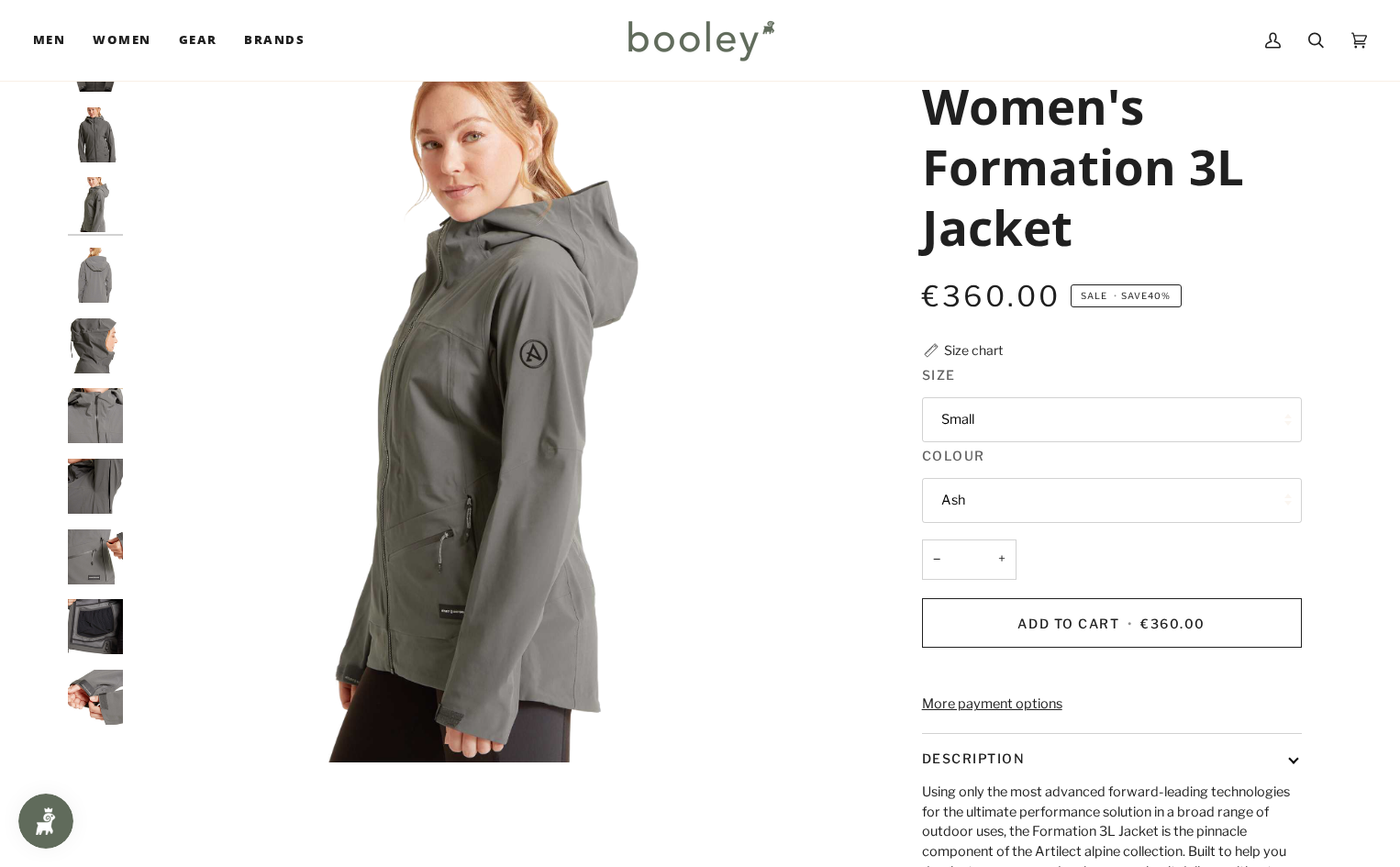
click at [90, 277] on img "Artilect Women's Formation 3L Jacket - Booley Galway" at bounding box center [95, 275] width 55 height 55
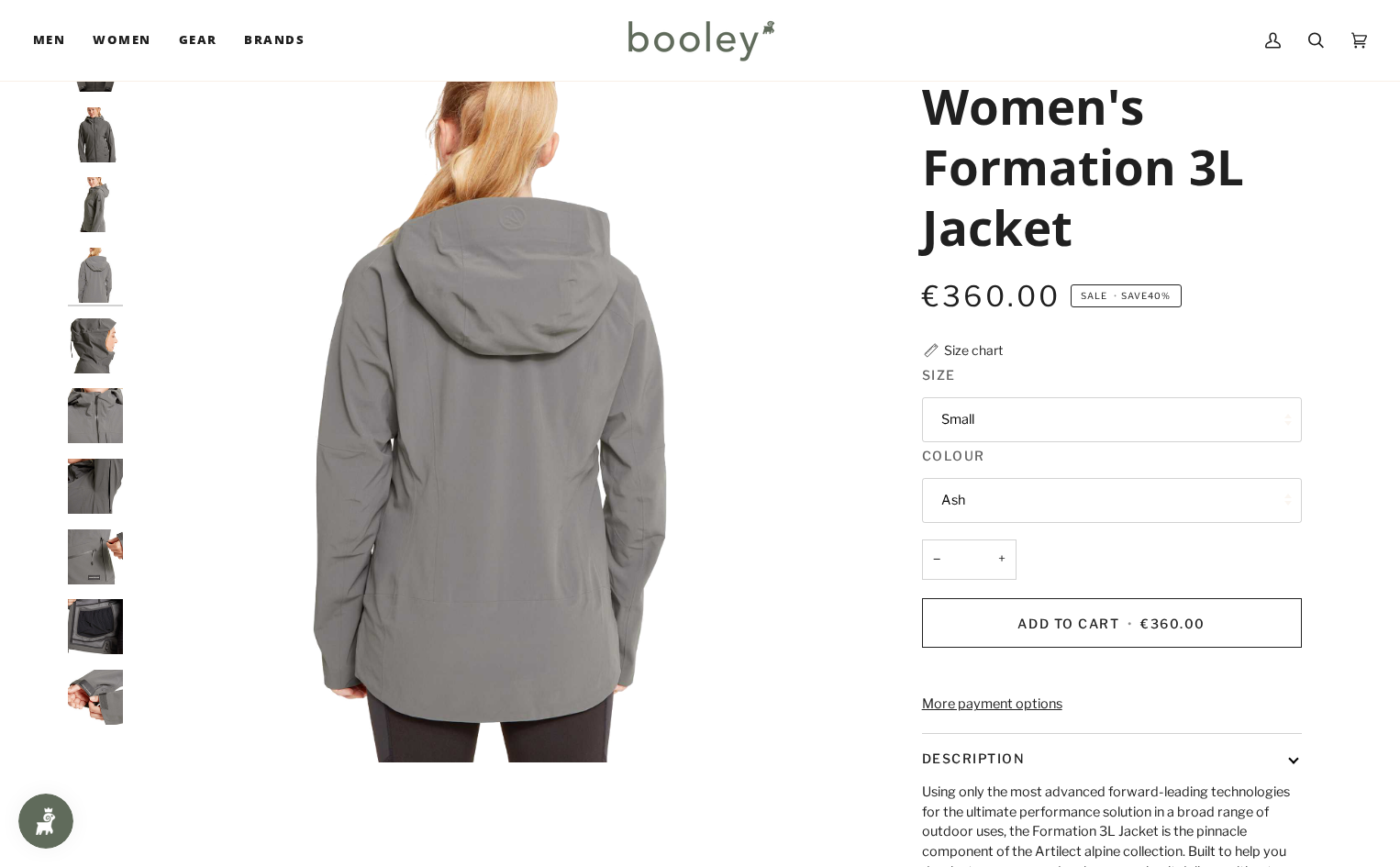
click at [89, 349] on img "Artilect Women's Formation 3L Jacket - Booley Galway" at bounding box center [95, 345] width 55 height 55
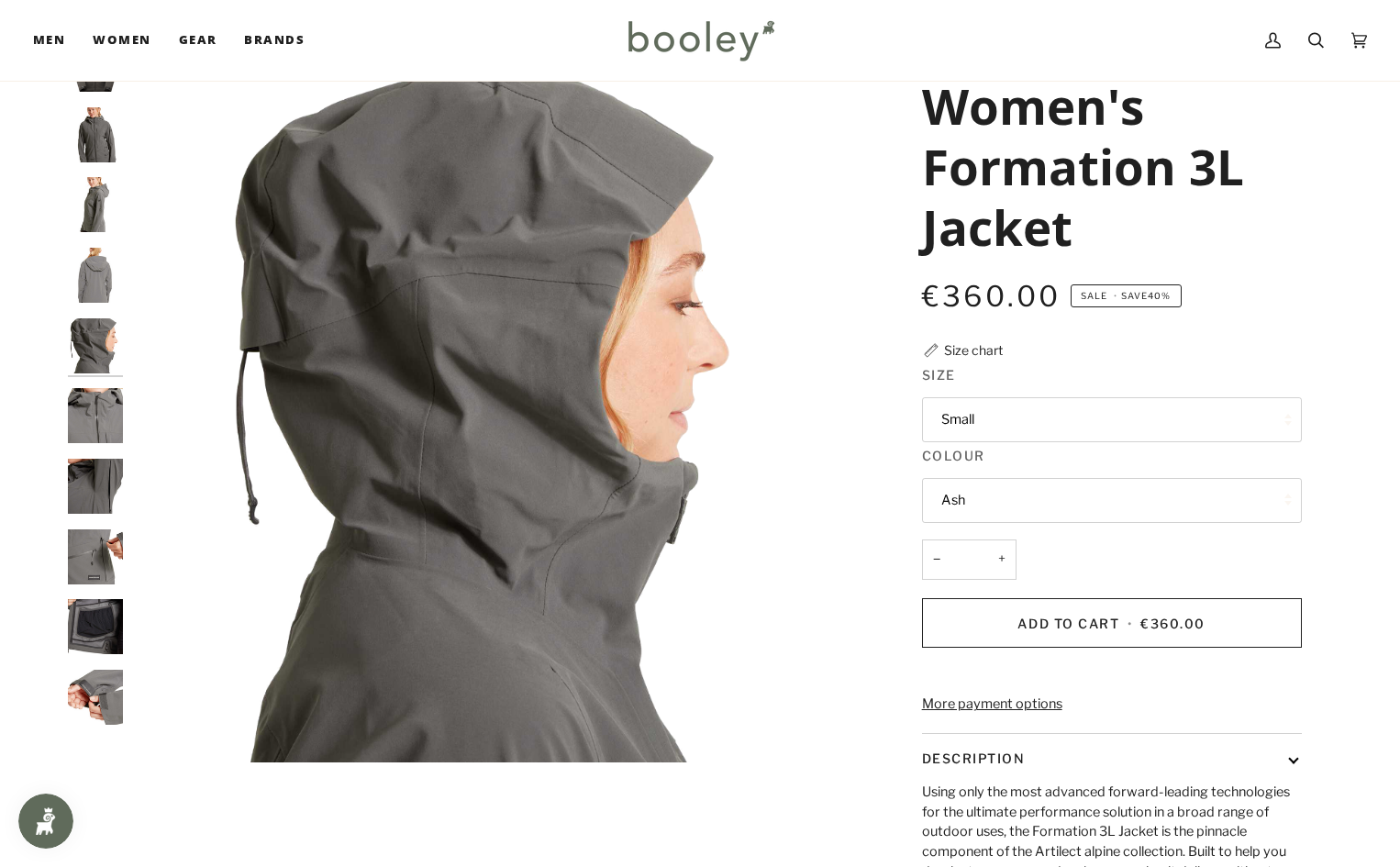
click at [92, 421] on img "Artilect Women's Formation 3L Jacket - Booley Galway" at bounding box center [95, 415] width 55 height 55
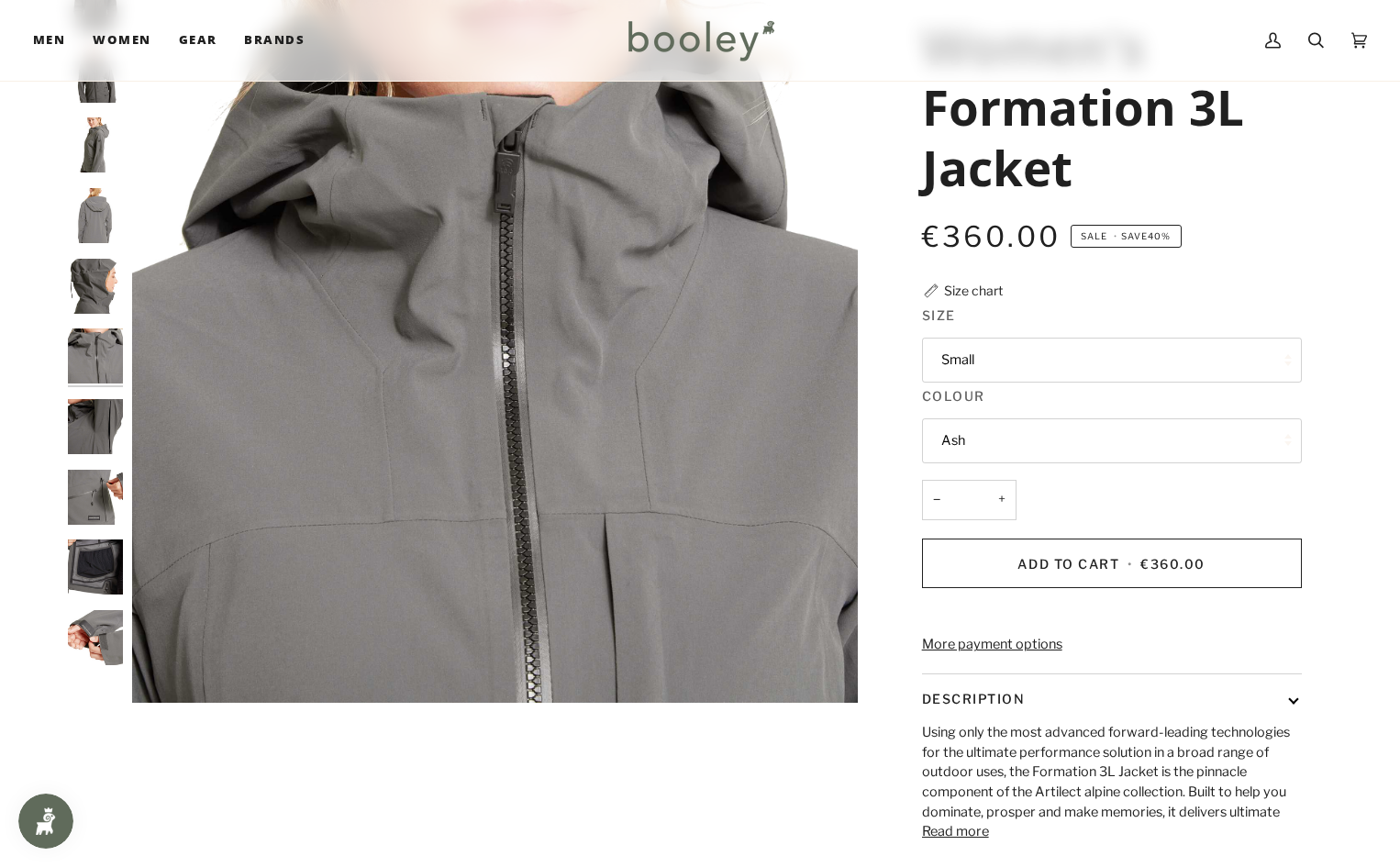
scroll to position [183, 0]
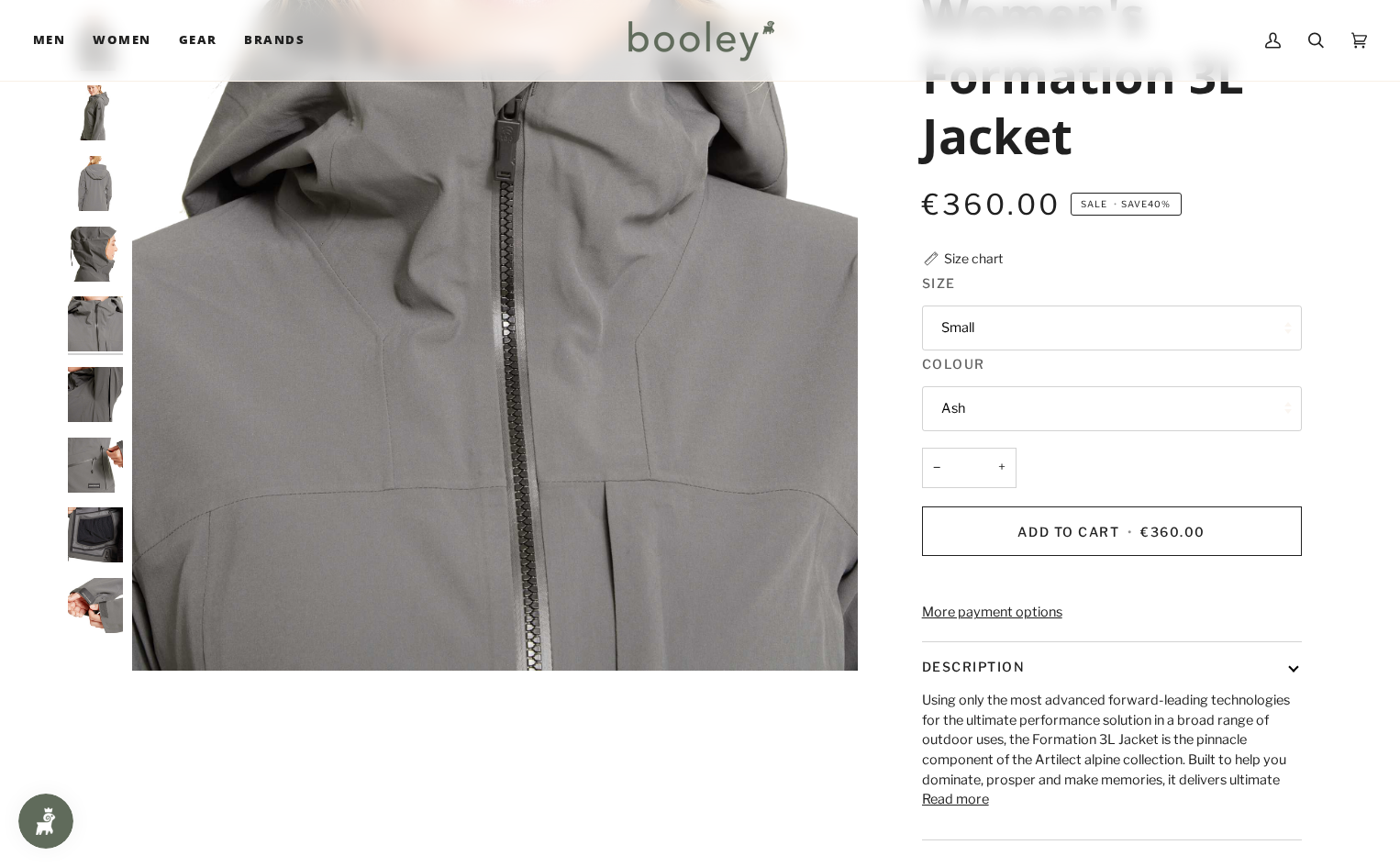
click at [93, 388] on img "Artilect Women's Formation 3L Jacket - Booley Galway" at bounding box center [95, 394] width 55 height 55
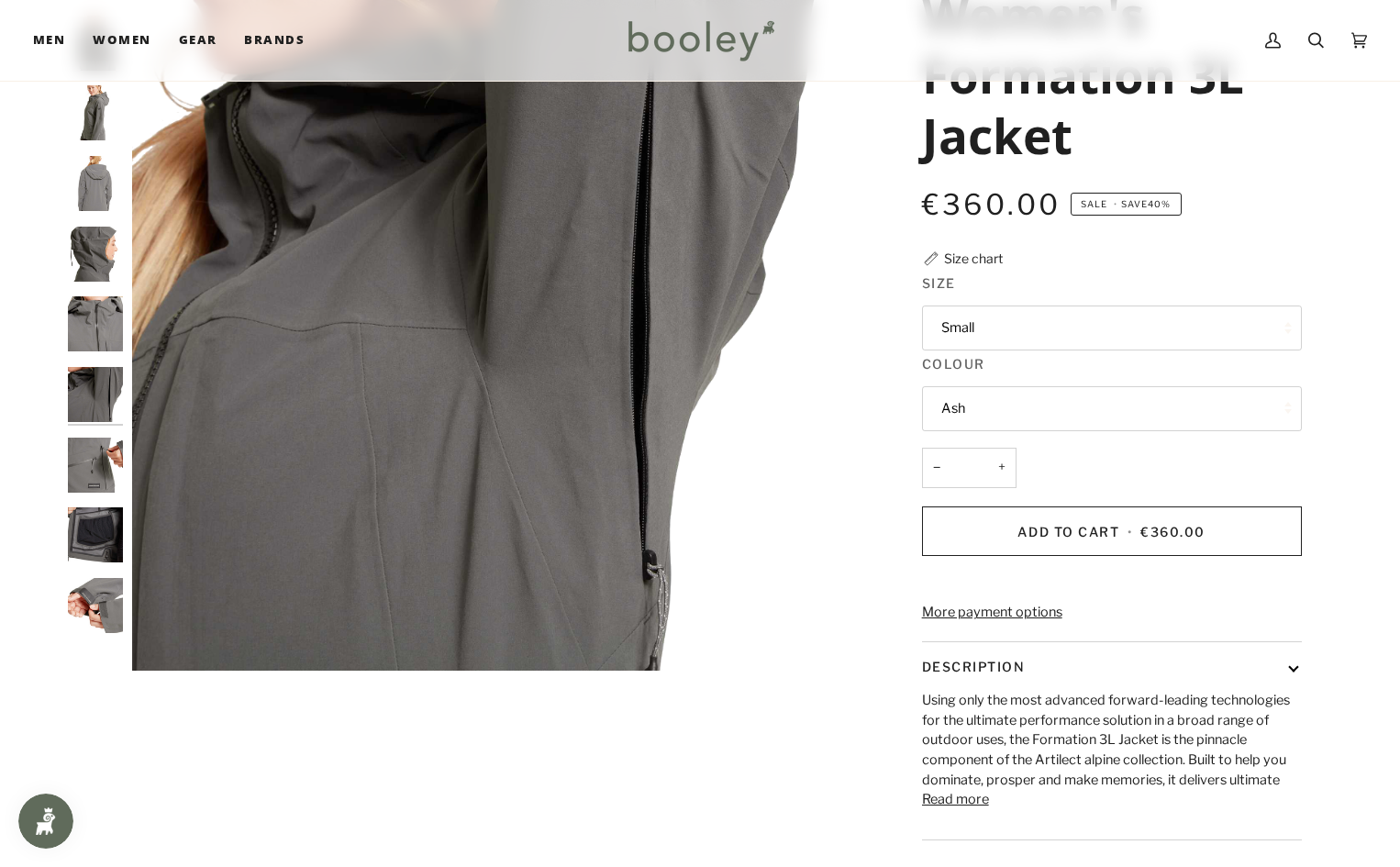
click at [92, 320] on img "Artilect Women's Formation 3L Jacket - Booley Galway" at bounding box center [95, 324] width 55 height 55
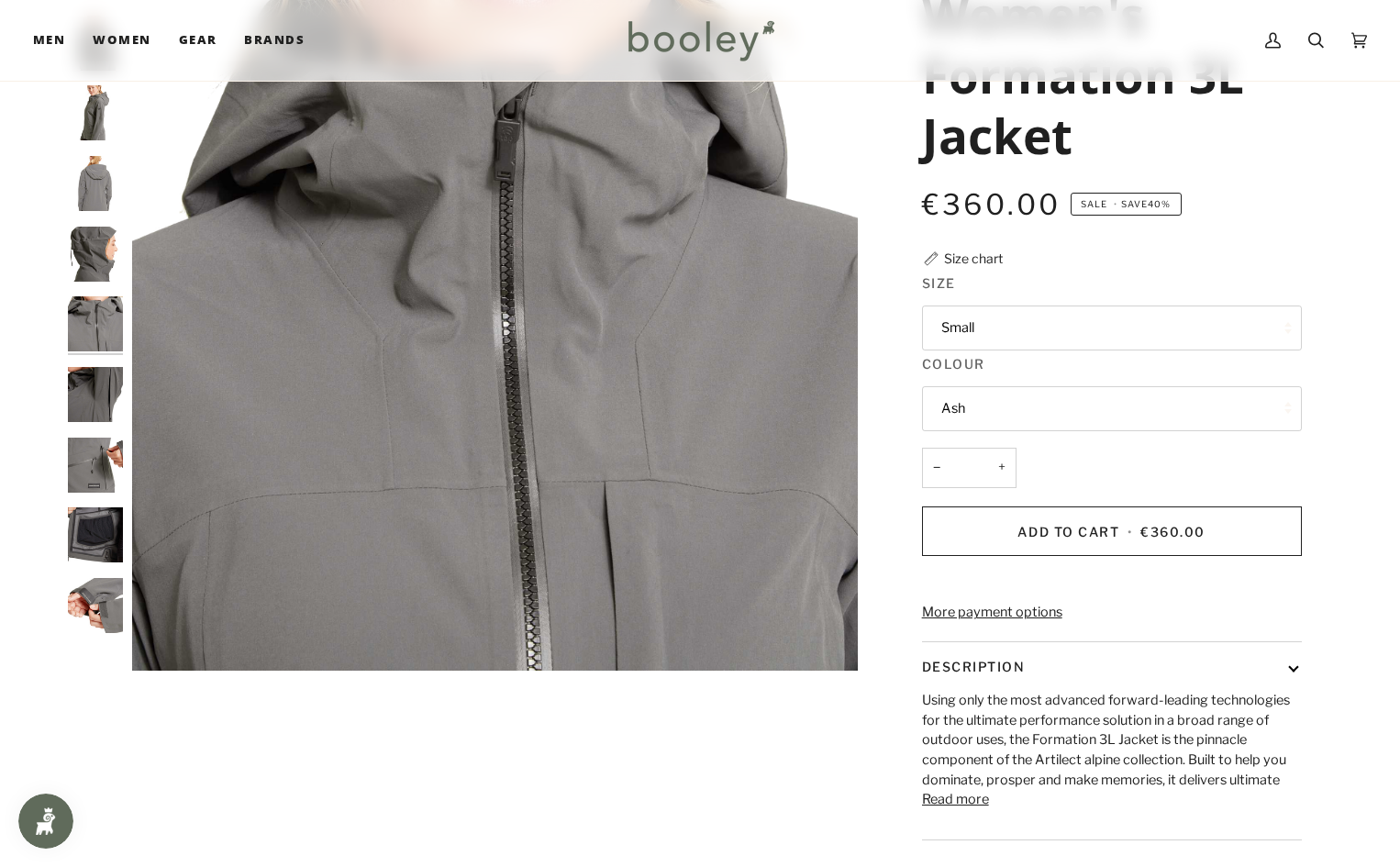
click at [87, 457] on img "Artilect Women's Formation 3L Jacket - Booley Galway" at bounding box center [95, 465] width 55 height 55
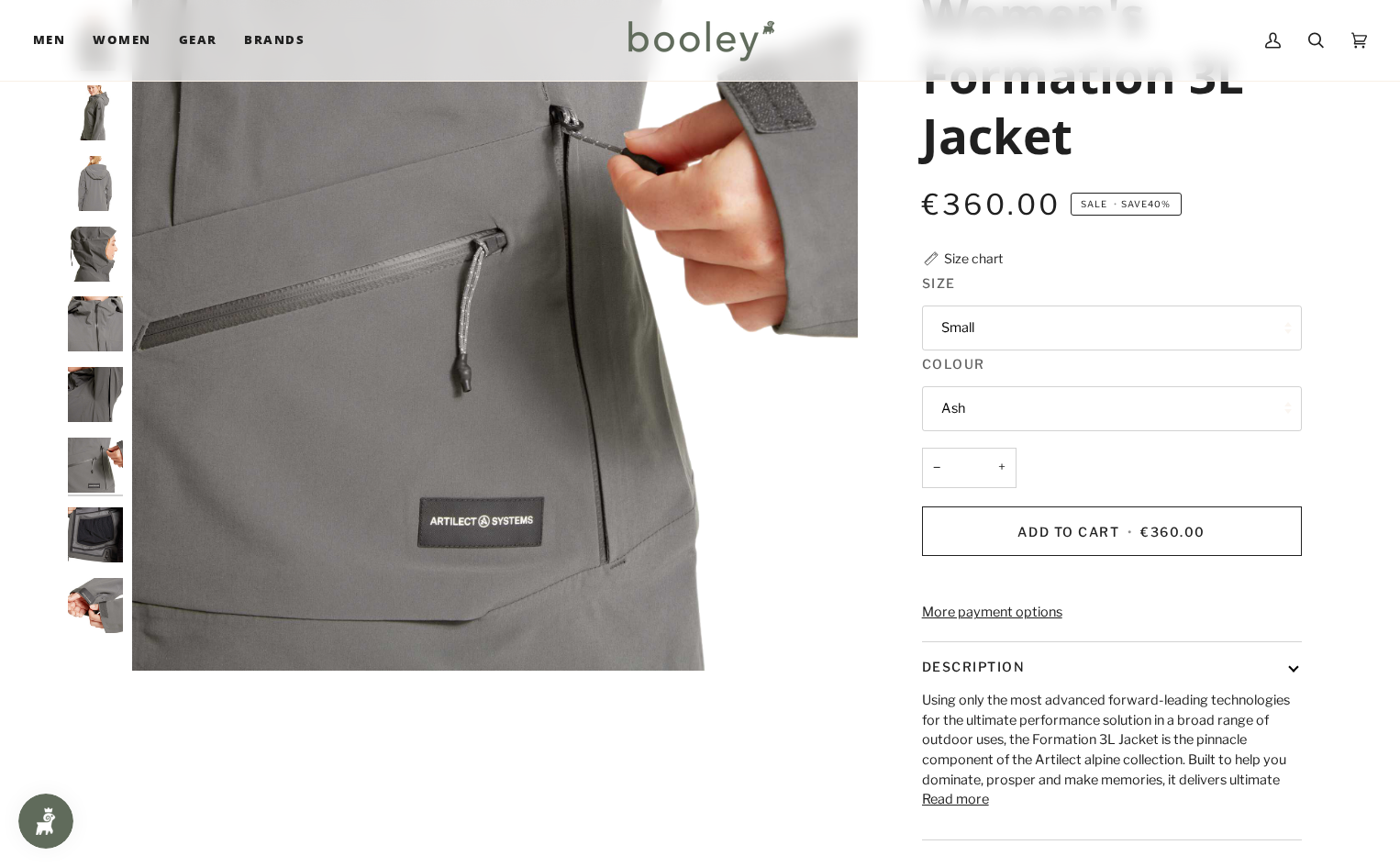
click at [97, 535] on img "Artilect Women's Formation 3L Jacket - Booley Galway" at bounding box center [95, 534] width 55 height 55
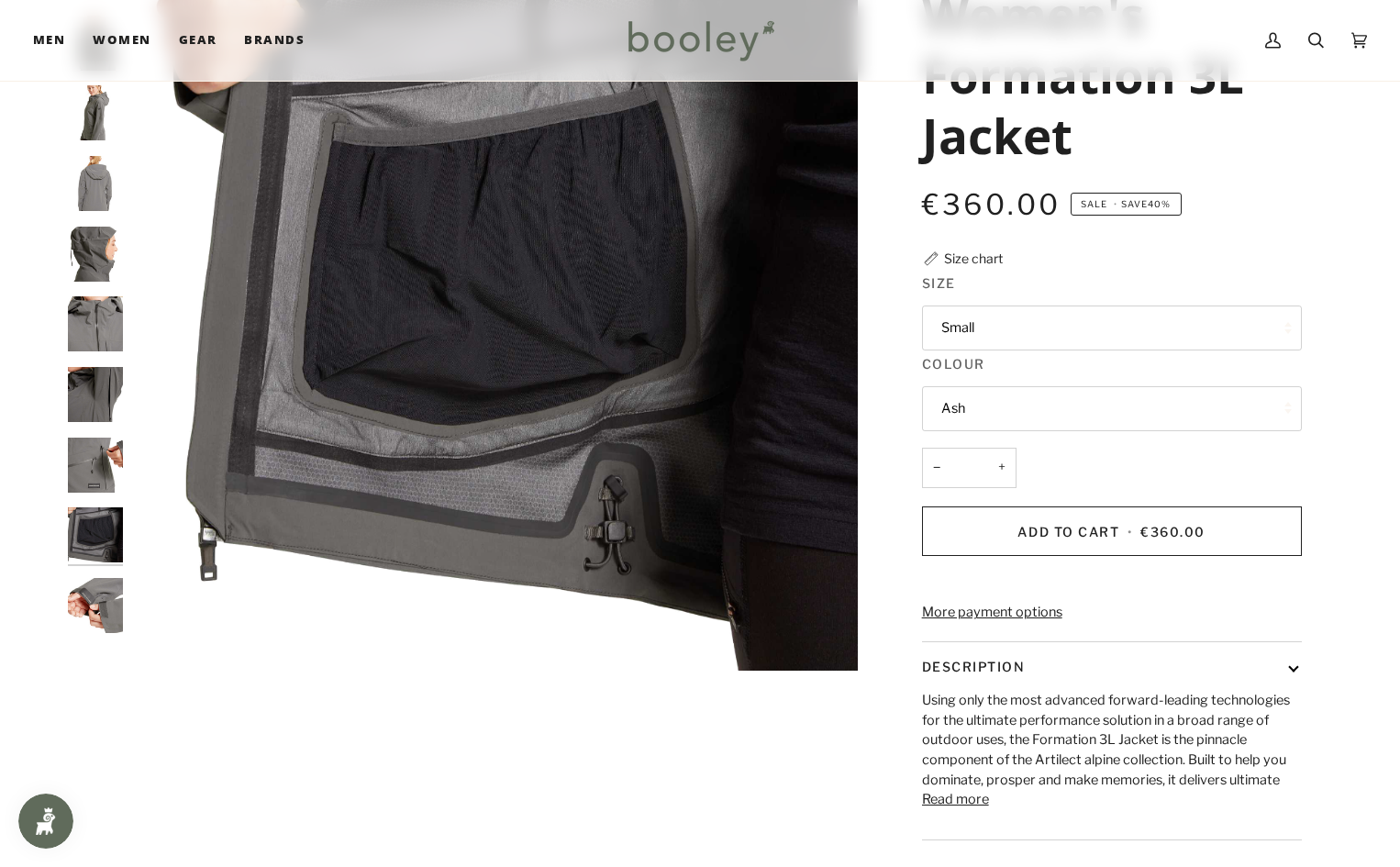
click at [89, 593] on img "Artilect Women's Formation 3L Jacket - Booley Galway" at bounding box center [95, 605] width 55 height 55
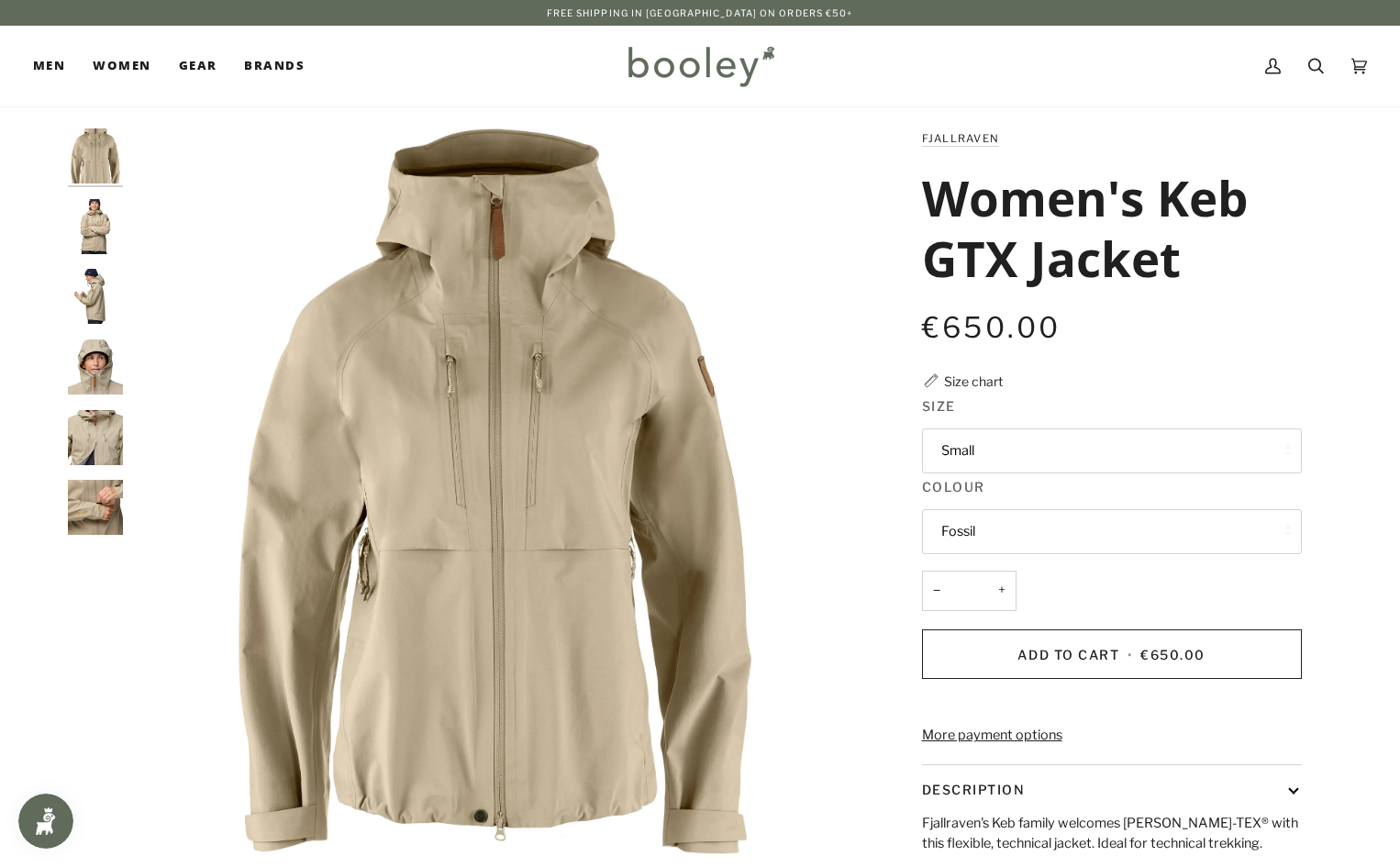
click at [85, 154] on img "Fjallraven Women's Keb GTX Jacket Fossil - Booley Galway" at bounding box center [95, 156] width 55 height 55
click at [92, 225] on img "Fjallraven Women's Keb GTX Jacket Fossil - Booley Galway" at bounding box center [95, 226] width 55 height 55
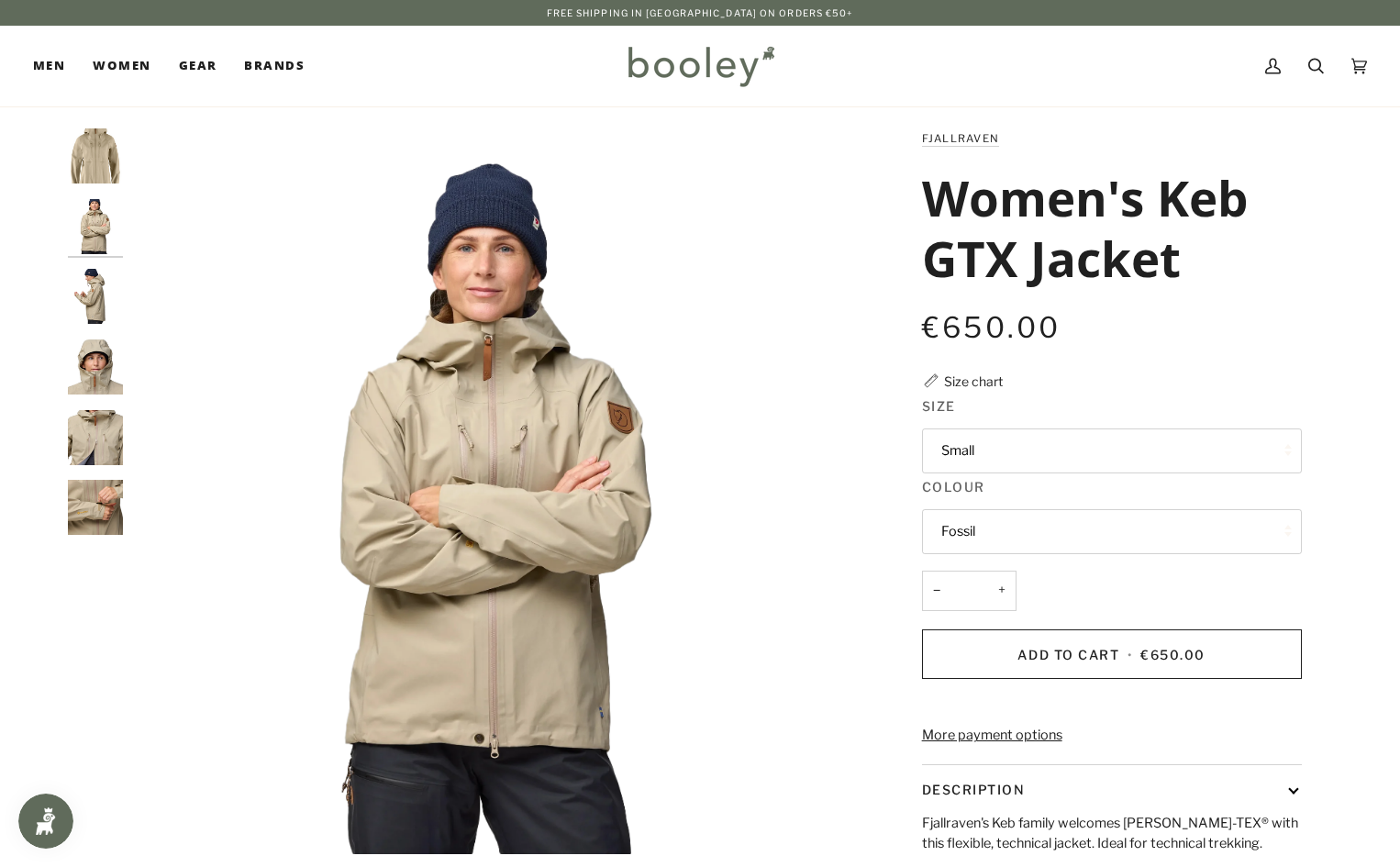
click at [89, 288] on img "Fjallraven Women's Keb GTX Jacket Fossil - Booley Galway" at bounding box center [95, 296] width 55 height 55
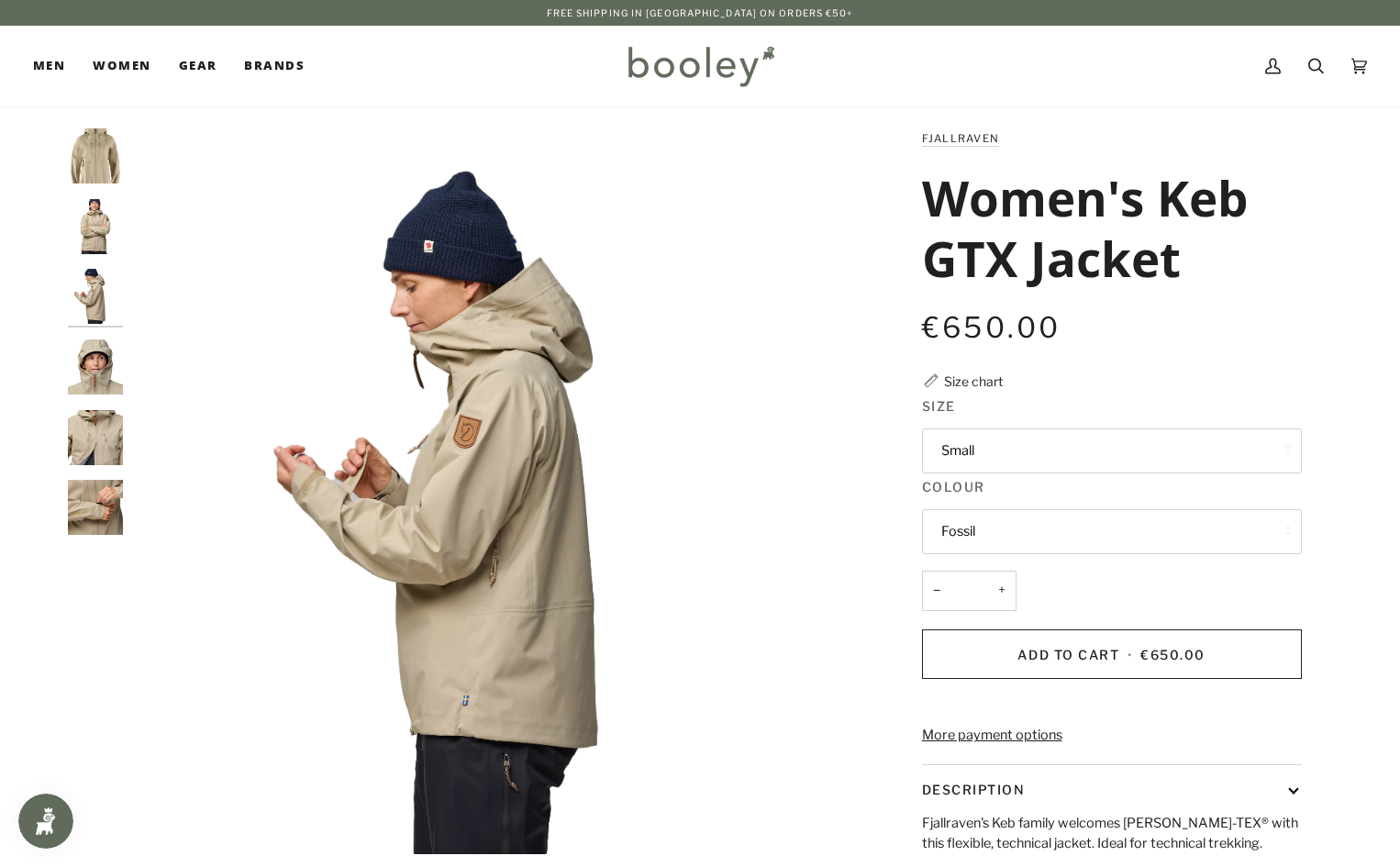
click at [107, 388] on img "Fjallraven Women's Keb GTX Jacket Fossil - Booley Galway" at bounding box center [95, 366] width 55 height 55
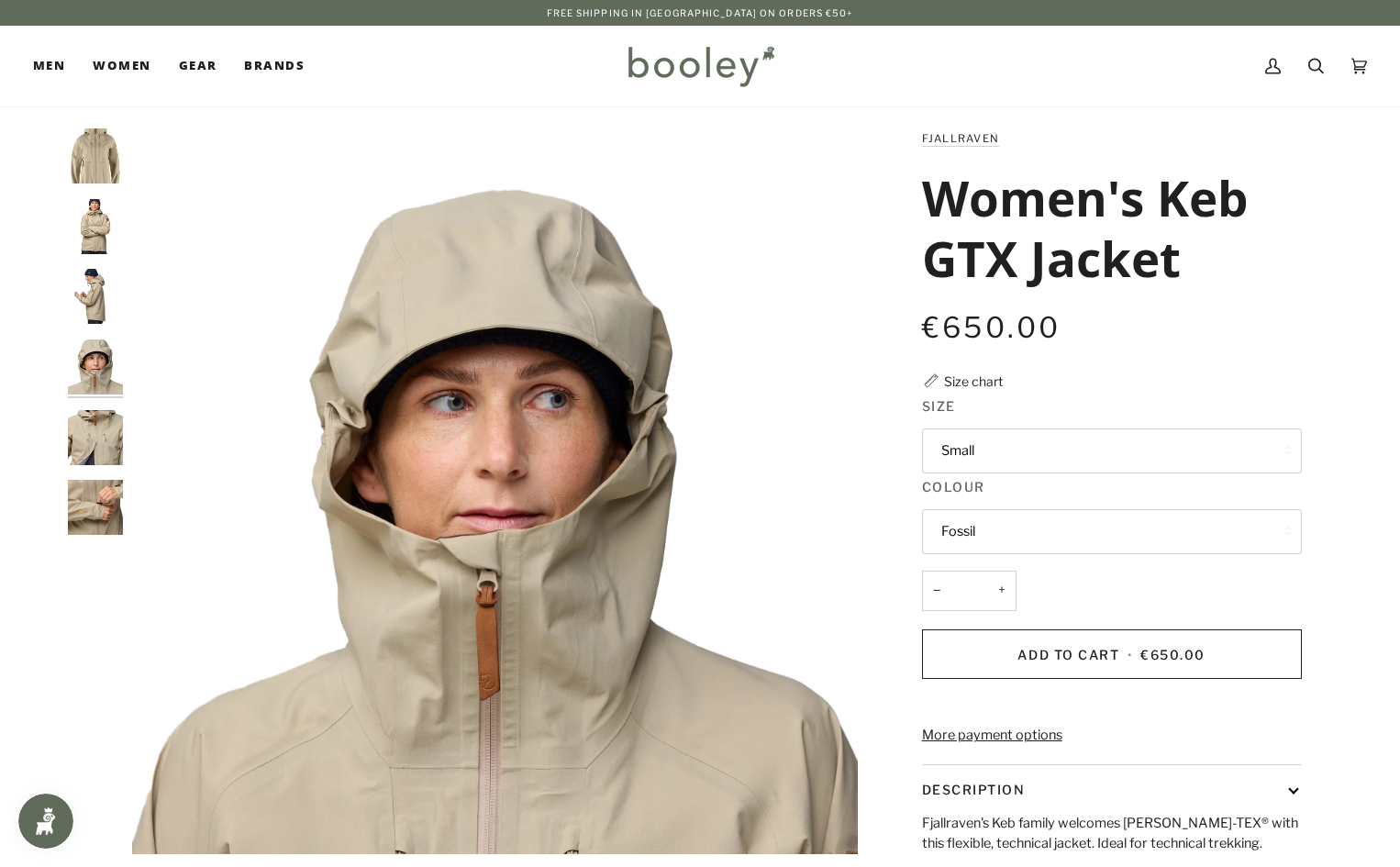
click at [117, 441] on img "Fjallraven Women's Keb GTX Jacket Fossil - Booley Galway" at bounding box center [95, 437] width 55 height 55
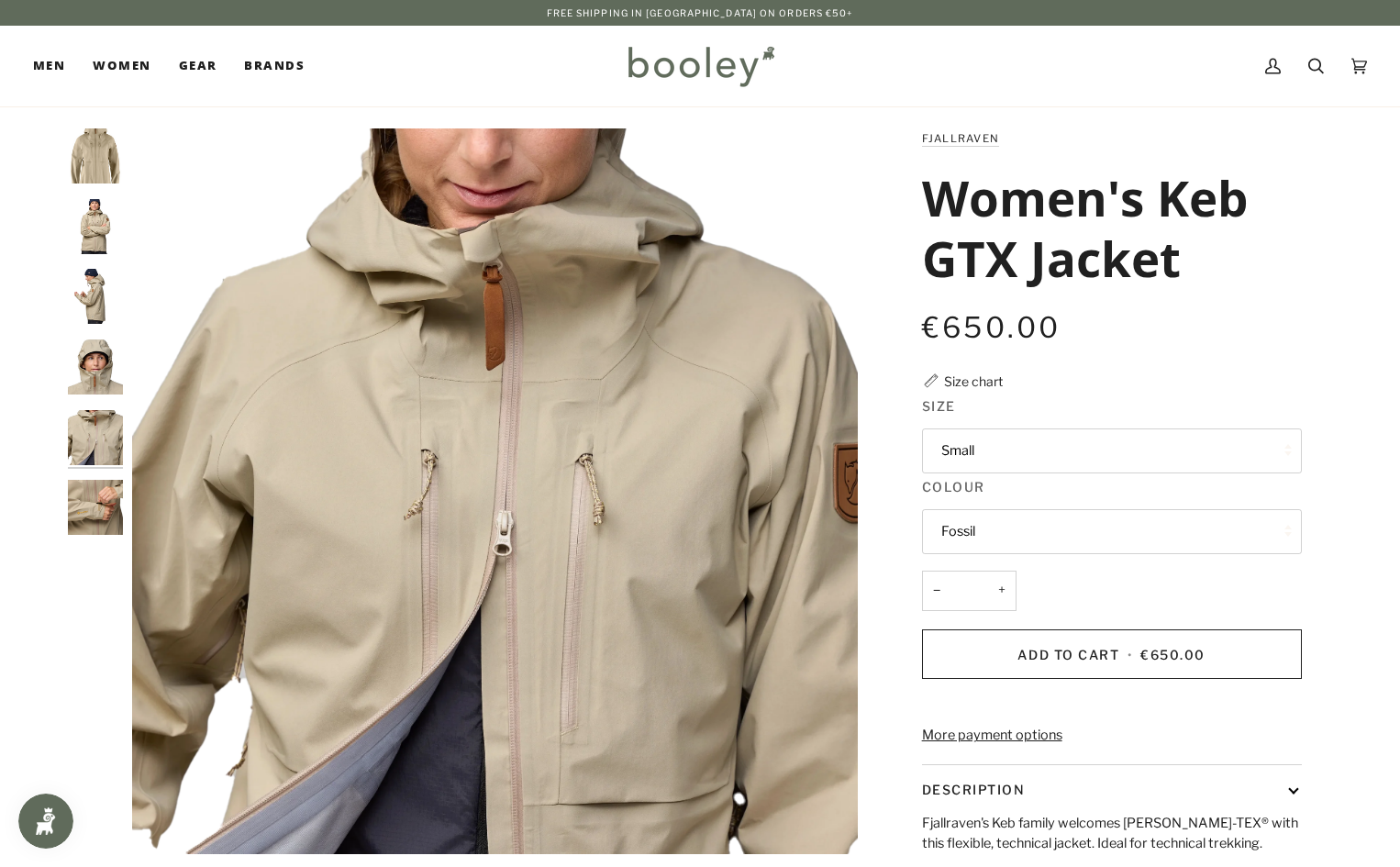
click at [97, 448] on img "Fjallraven Women's Keb GTX Jacket Fossil - Booley Galway" at bounding box center [95, 437] width 55 height 55
click at [95, 449] on img "Fjallraven Women's Keb GTX Jacket Fossil - Booley Galway" at bounding box center [95, 437] width 55 height 55
click at [91, 522] on img "Fjallraven Women's Keb GTX Jacket Fossil - Booley Galway" at bounding box center [95, 507] width 55 height 55
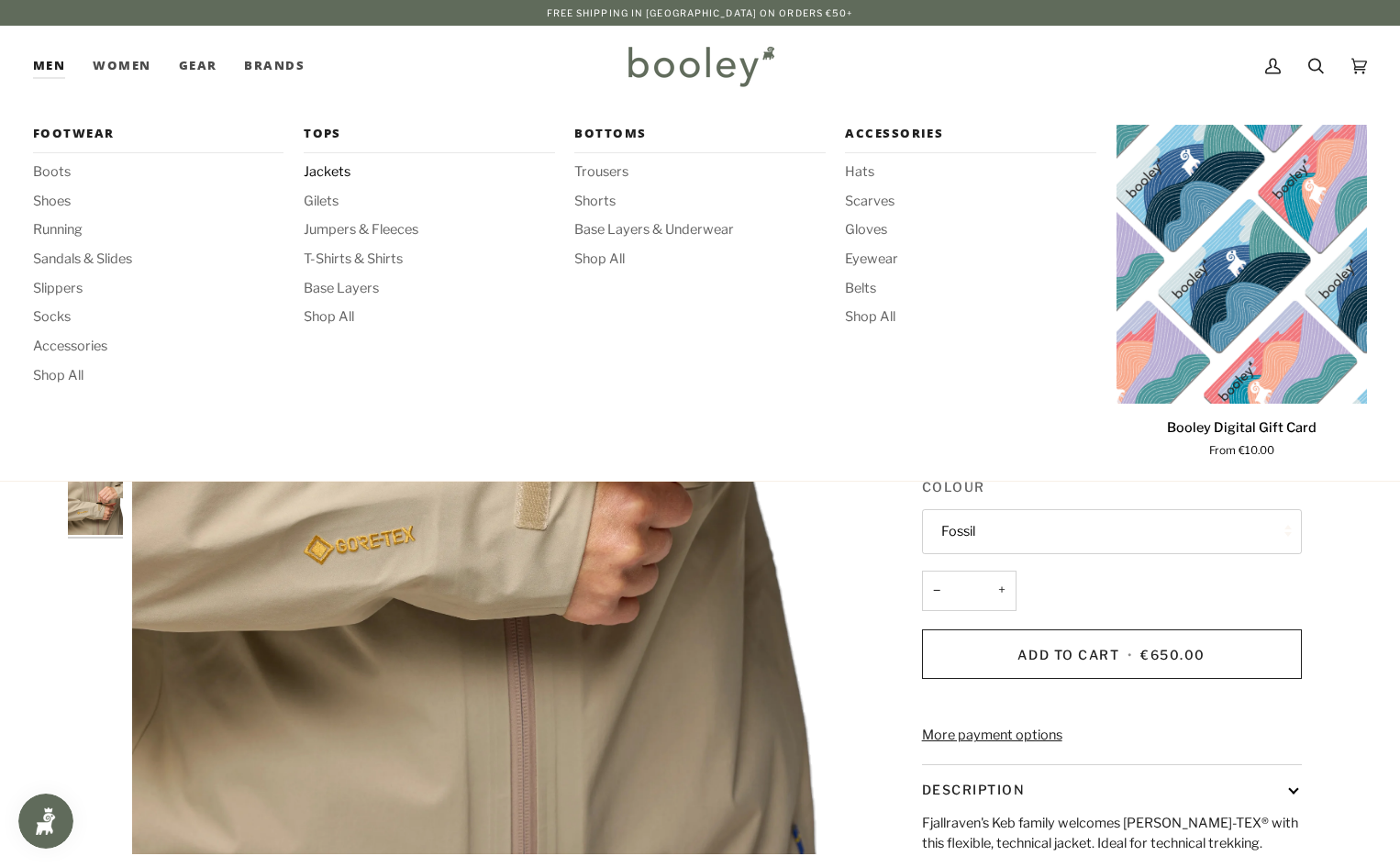
click at [332, 173] on span "Jackets" at bounding box center [428, 172] width 251 height 20
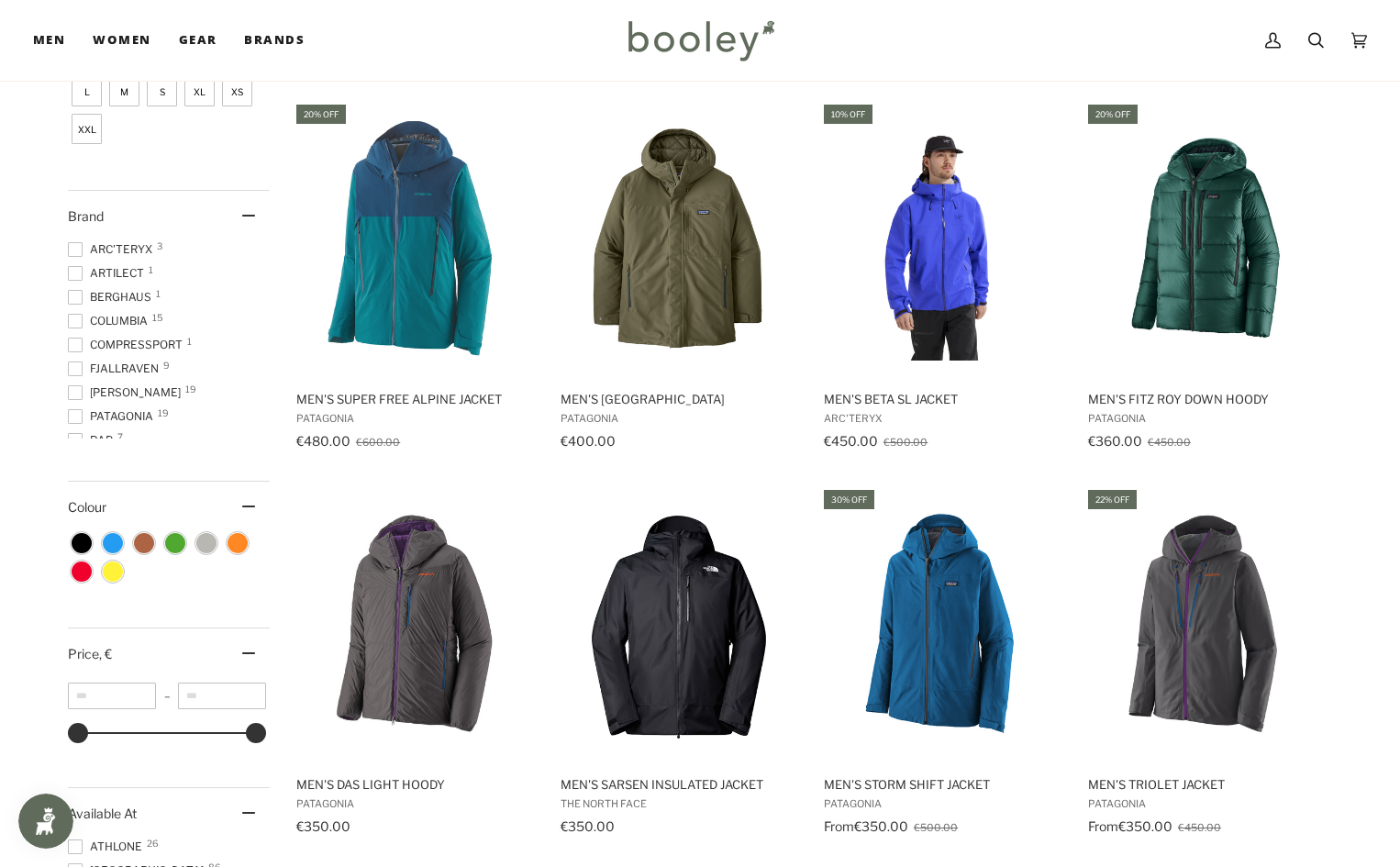
scroll to position [459, 0]
